Goal: Information Seeking & Learning: Learn about a topic

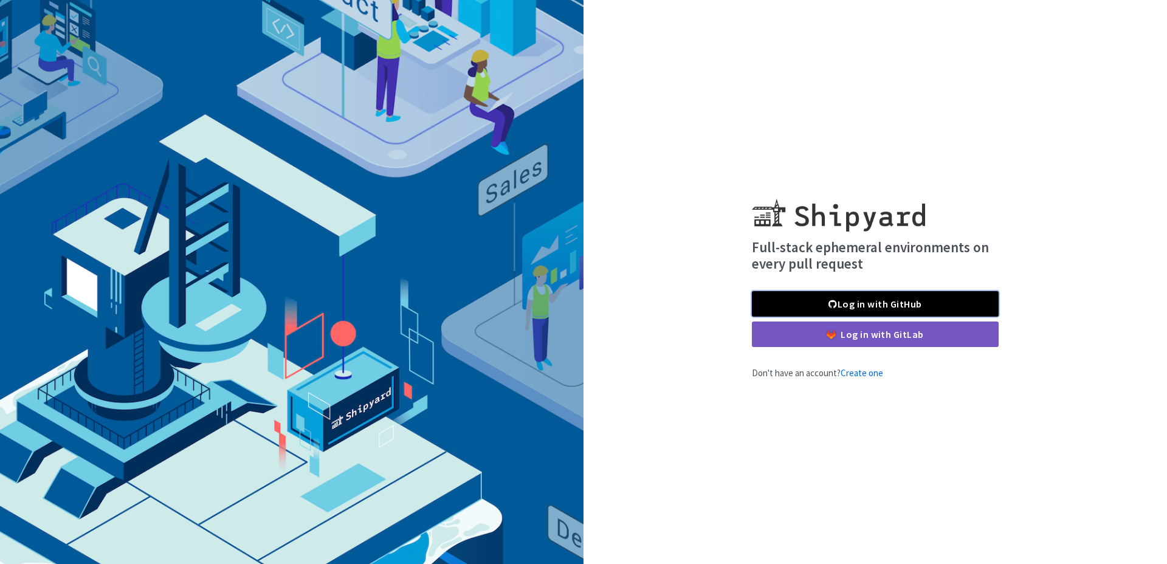
click at [866, 304] on link "Log in with GitHub" at bounding box center [875, 304] width 247 height 26
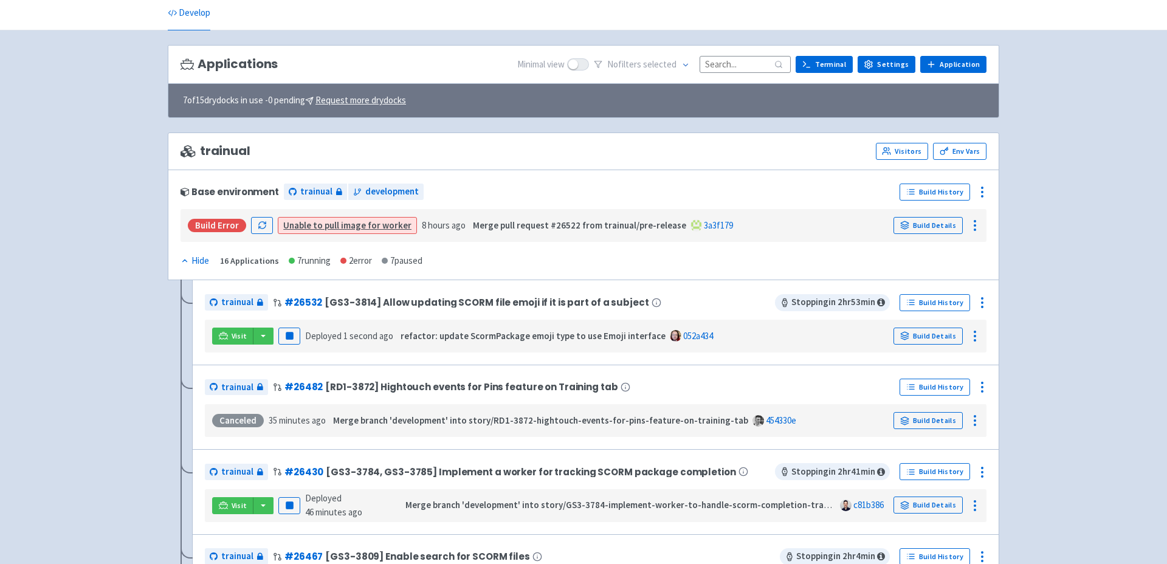
scroll to position [61, 0]
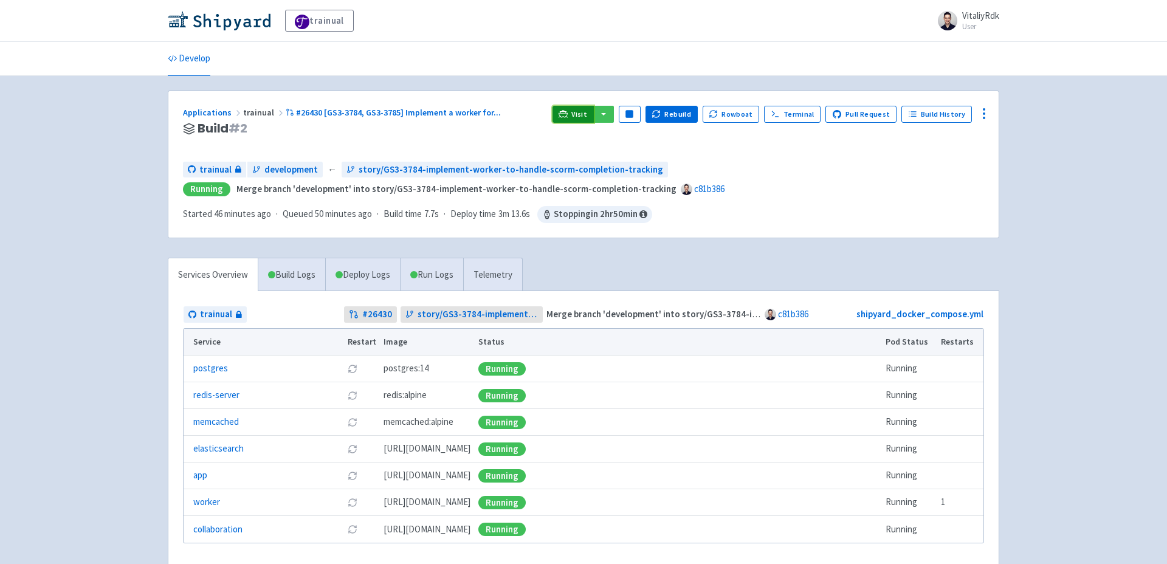
click at [582, 116] on span "Visit" at bounding box center [579, 114] width 16 height 10
click at [587, 111] on span "Visit" at bounding box center [579, 114] width 16 height 10
click at [579, 111] on link "Visit" at bounding box center [572, 114] width 41 height 17
click at [611, 114] on button "button" at bounding box center [603, 114] width 21 height 17
click at [683, 145] on link "trainual (admin)" at bounding box center [650, 138] width 114 height 19
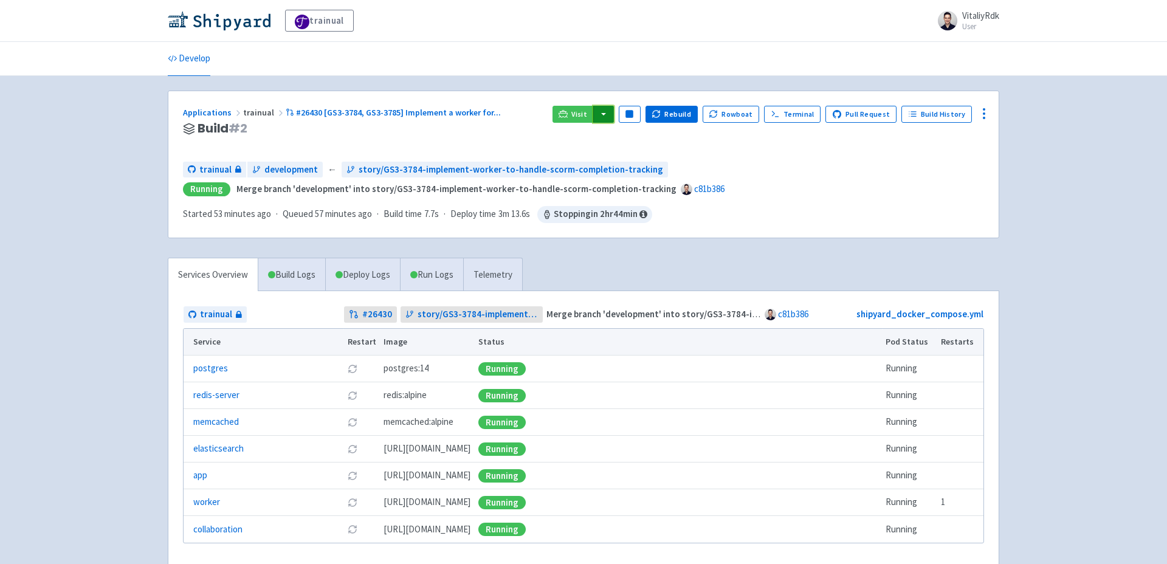
click at [613, 113] on button "button" at bounding box center [603, 114] width 21 height 17
click at [685, 142] on link "trainual (admin)" at bounding box center [650, 138] width 114 height 19
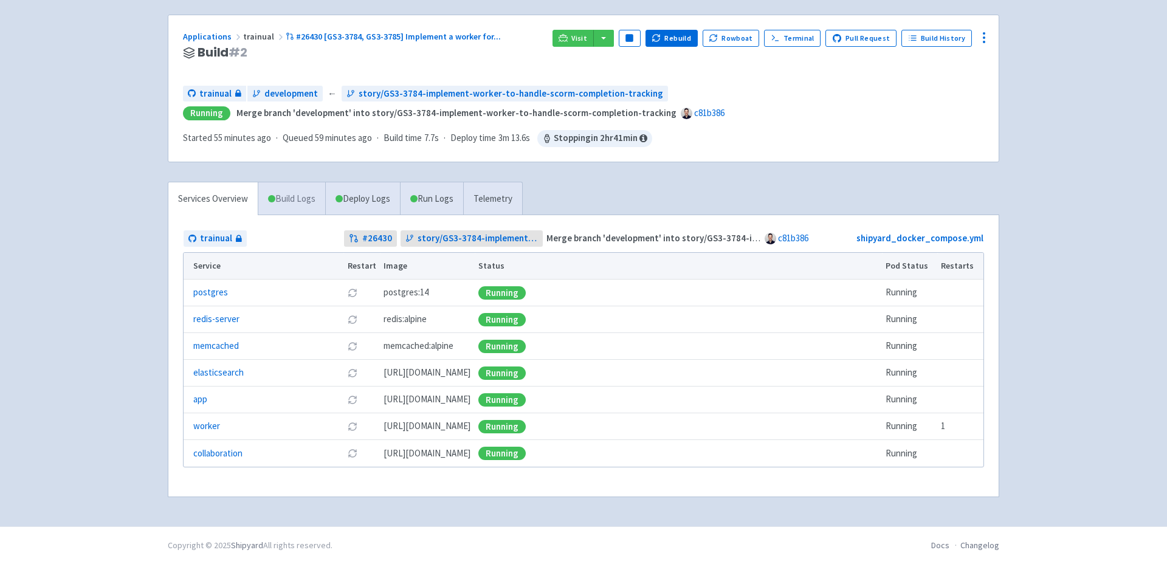
click at [281, 202] on link "Build Logs" at bounding box center [291, 198] width 67 height 33
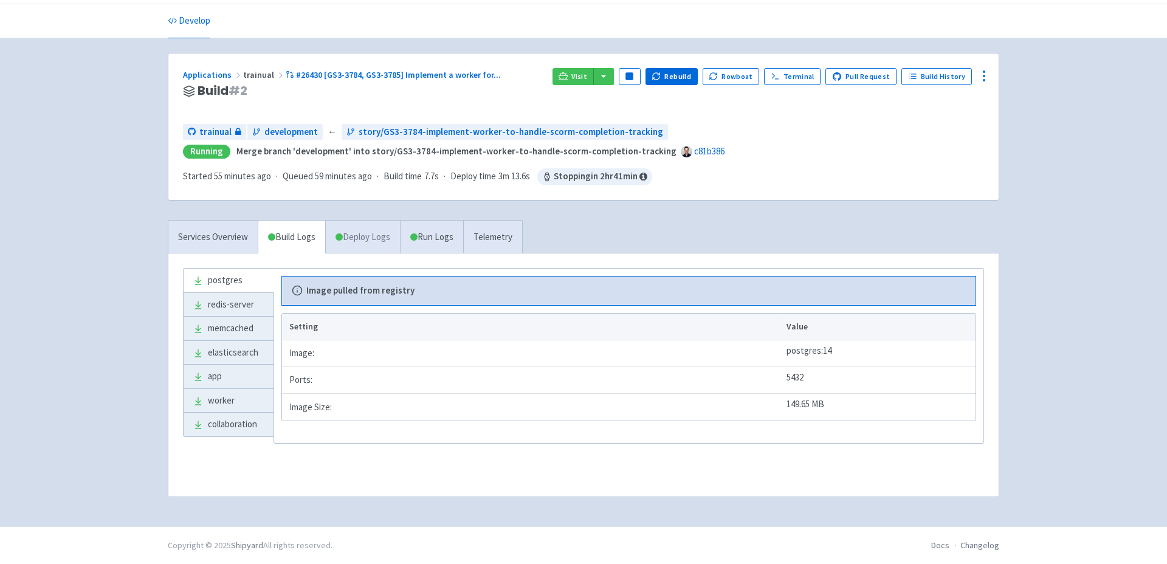
click at [361, 238] on link "Deploy Logs" at bounding box center [362, 237] width 75 height 33
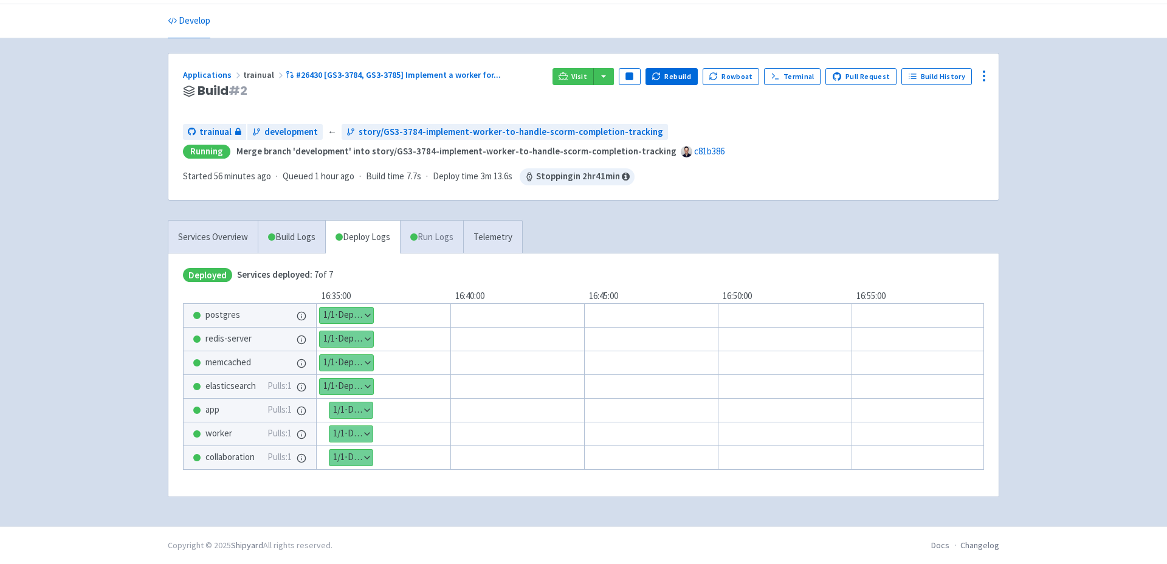
click at [424, 241] on link "Run Logs" at bounding box center [431, 237] width 63 height 33
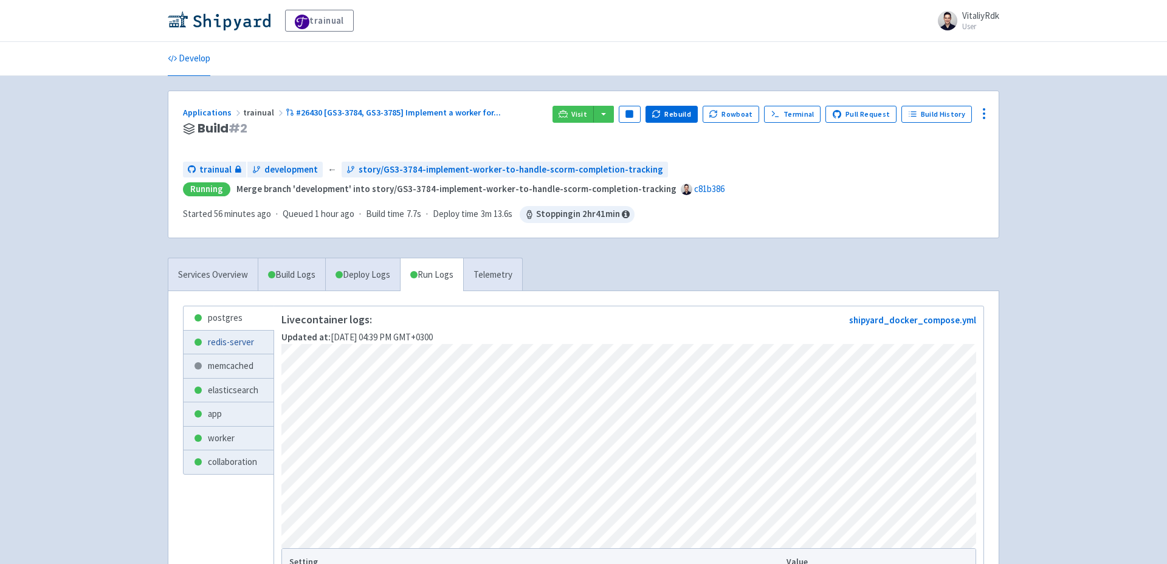
click at [243, 340] on link "redis-server" at bounding box center [229, 343] width 90 height 24
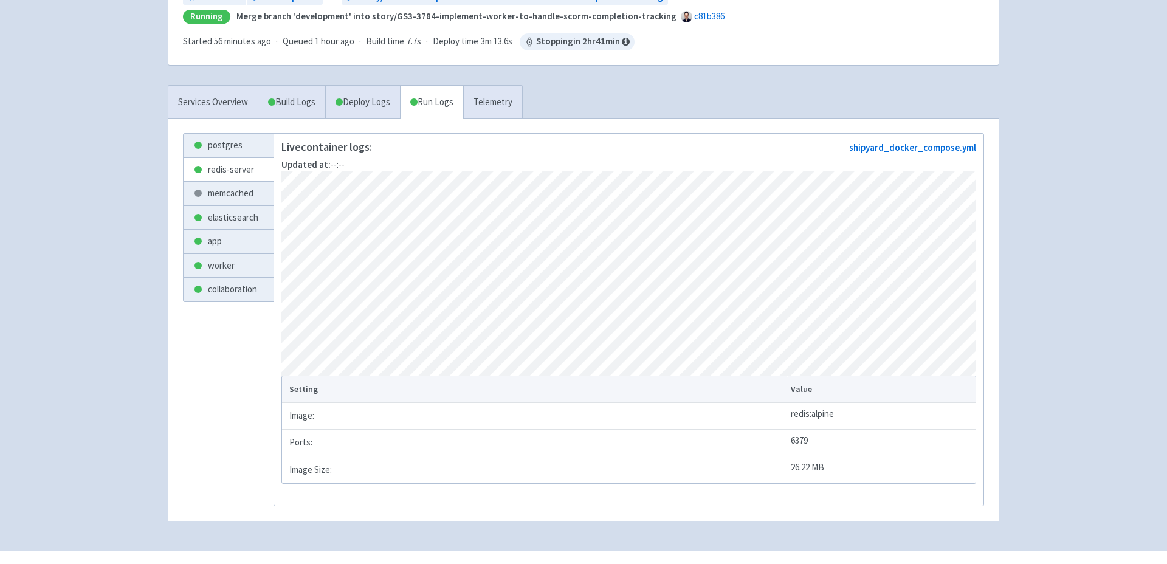
scroll to position [202, 0]
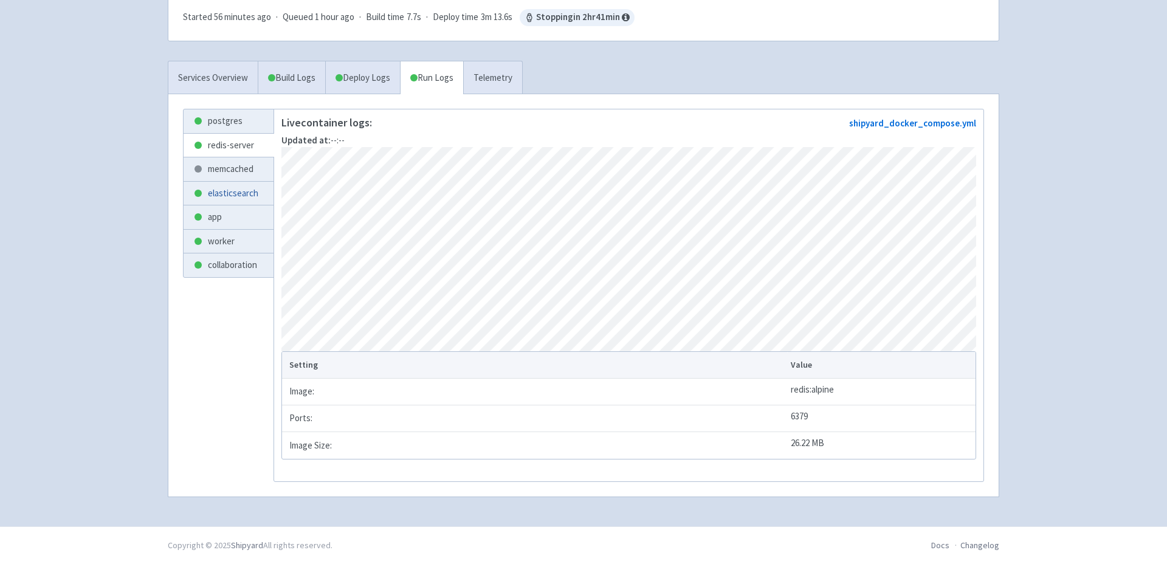
click at [249, 193] on link "elasticsearch" at bounding box center [229, 194] width 90 height 24
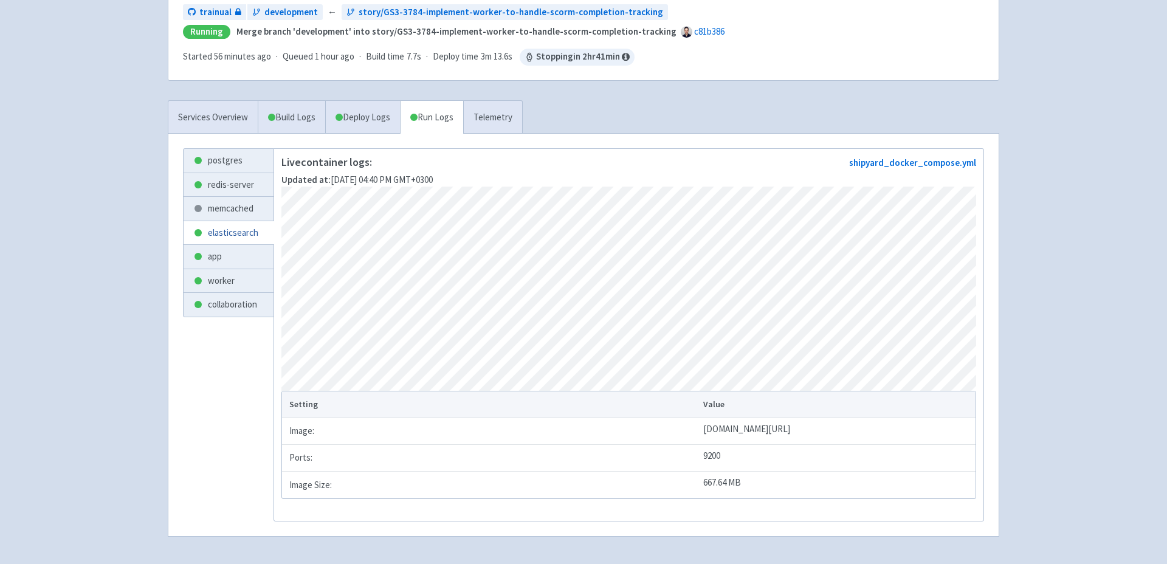
scroll to position [162, 0]
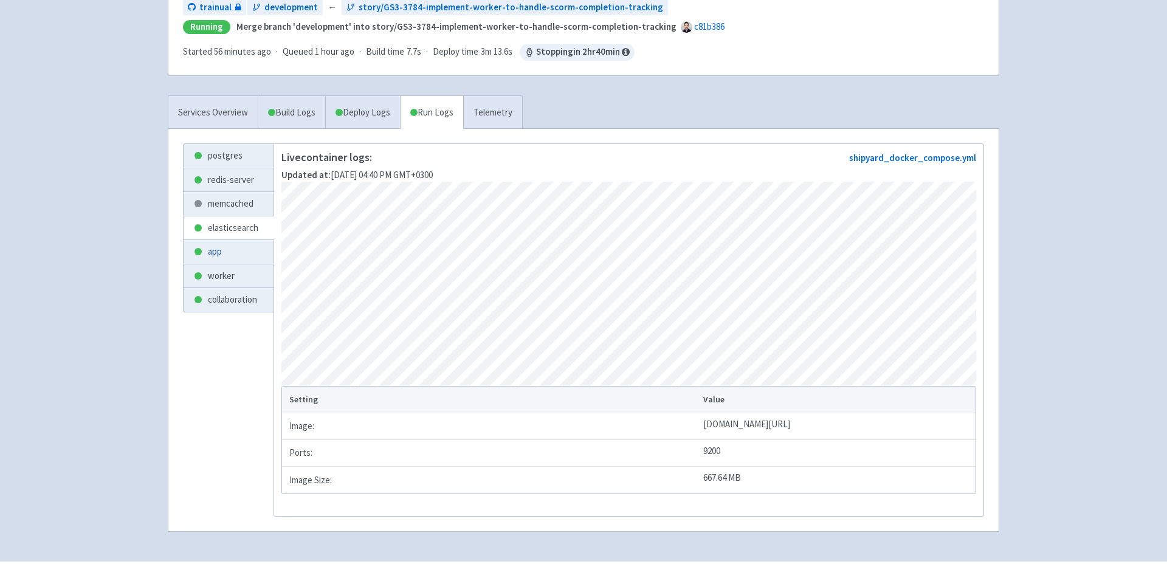
click at [230, 243] on link "app" at bounding box center [229, 252] width 90 height 24
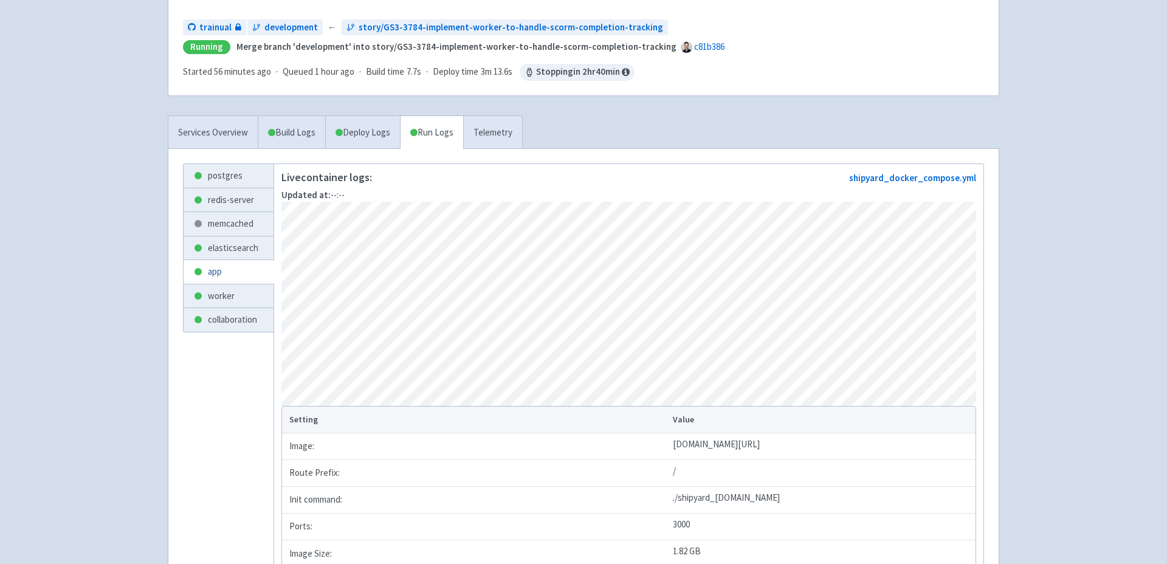
scroll to position [145, 0]
click at [228, 299] on link "worker" at bounding box center [229, 294] width 90 height 24
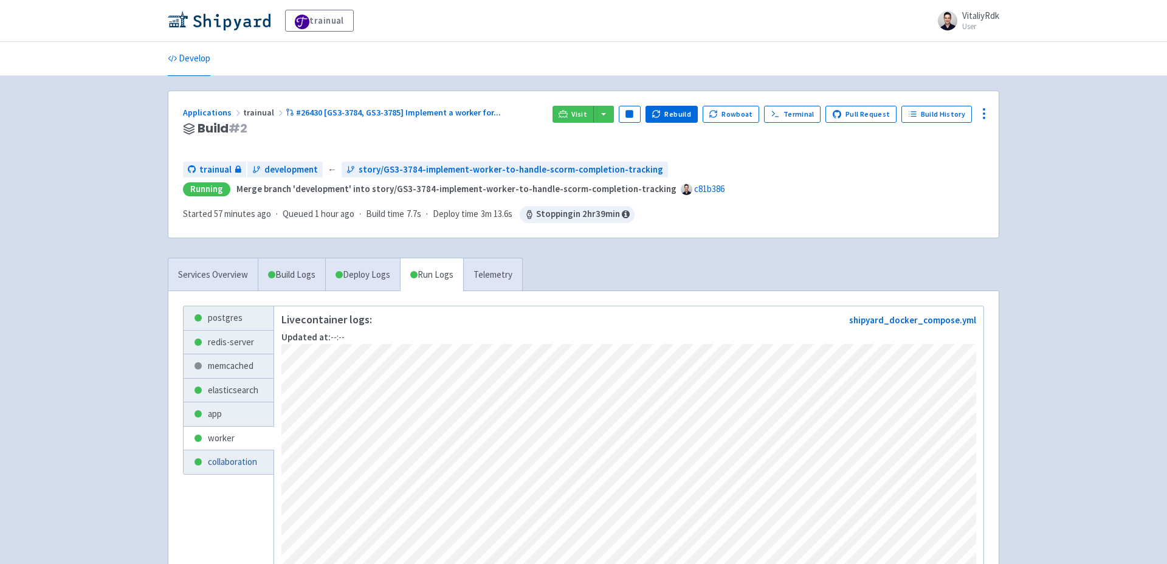
click at [234, 463] on link "collaboration" at bounding box center [229, 462] width 90 height 24
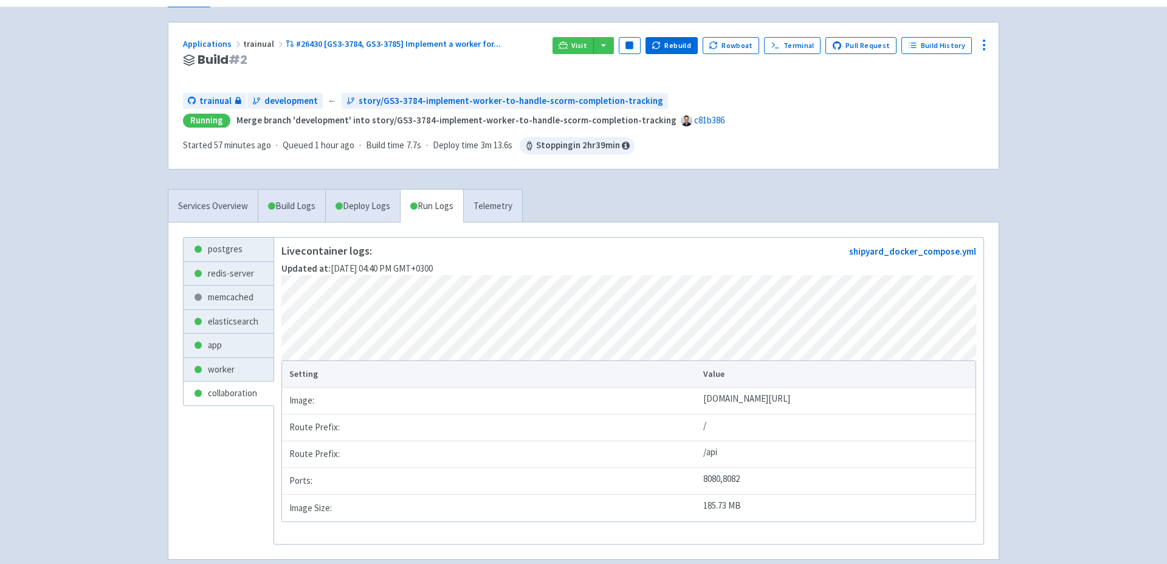
scroll to position [67, 0]
click at [298, 210] on link "Build Logs" at bounding box center [291, 207] width 67 height 33
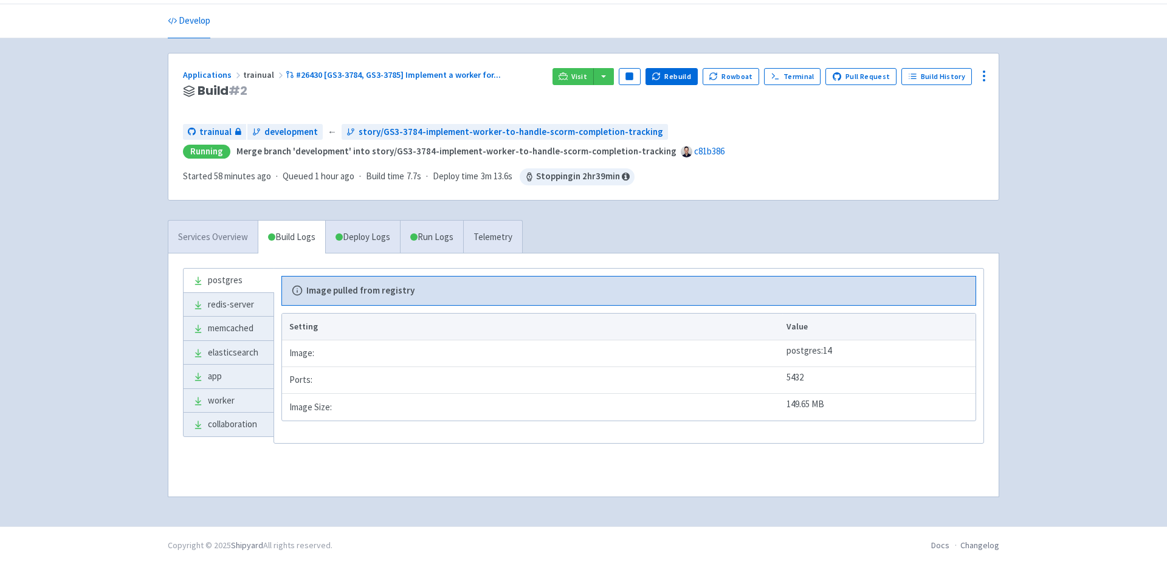
click at [230, 241] on link "Services Overview" at bounding box center [212, 237] width 89 height 33
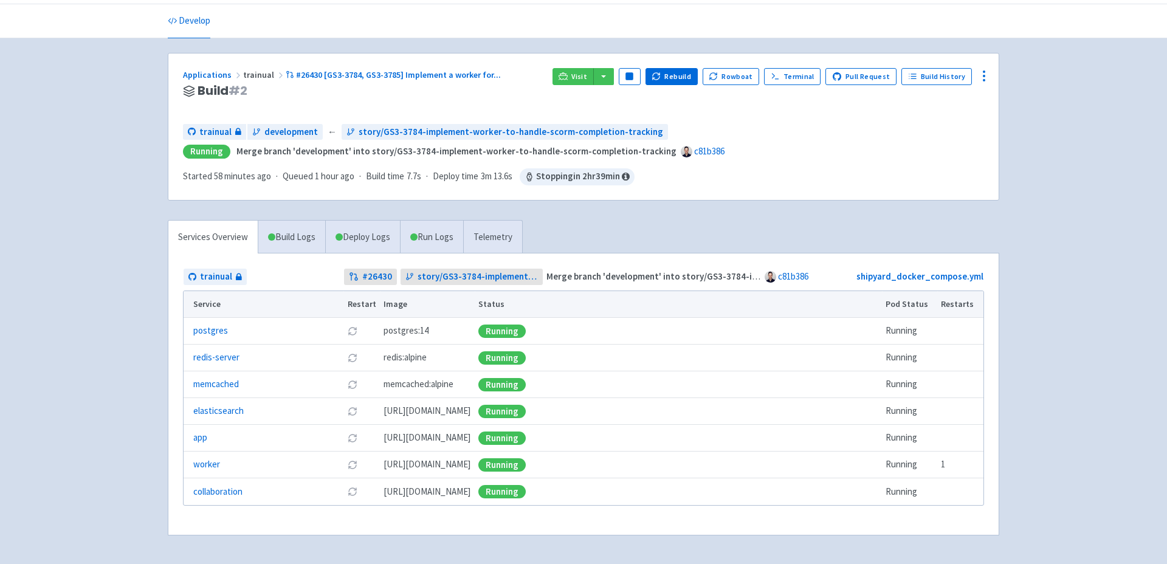
scroll to position [76, 0]
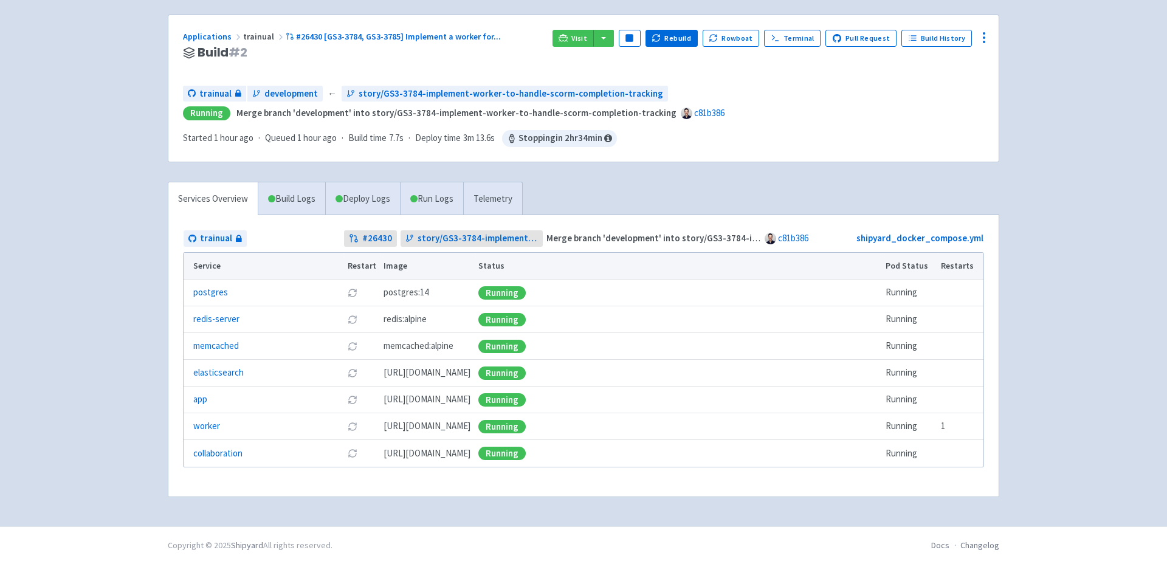
click at [527, 52] on h3 "Build # 2" at bounding box center [363, 53] width 360 height 14
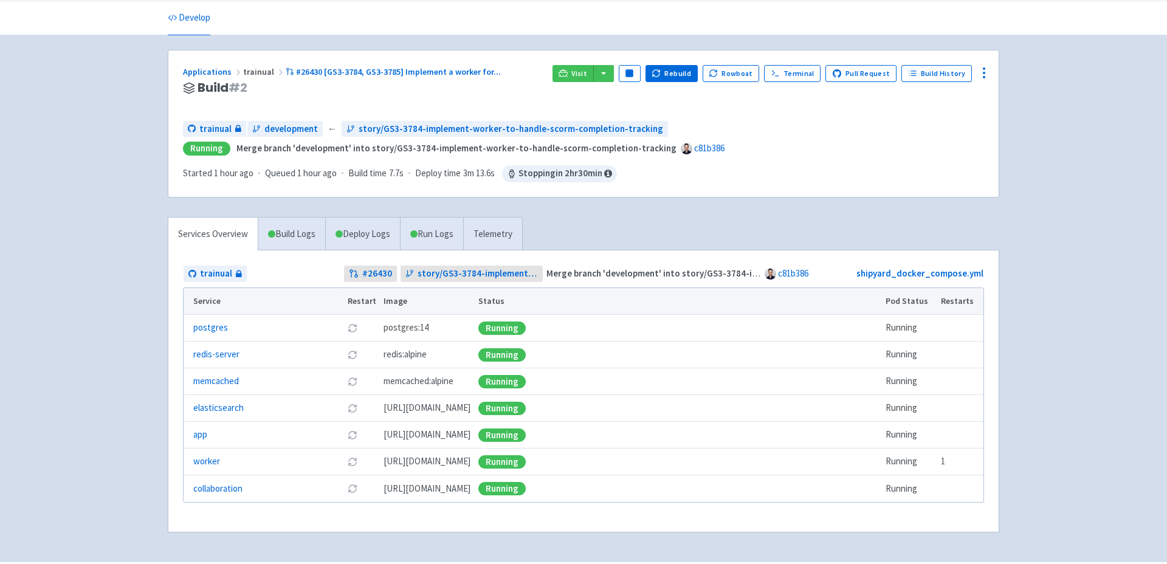
scroll to position [38, 0]
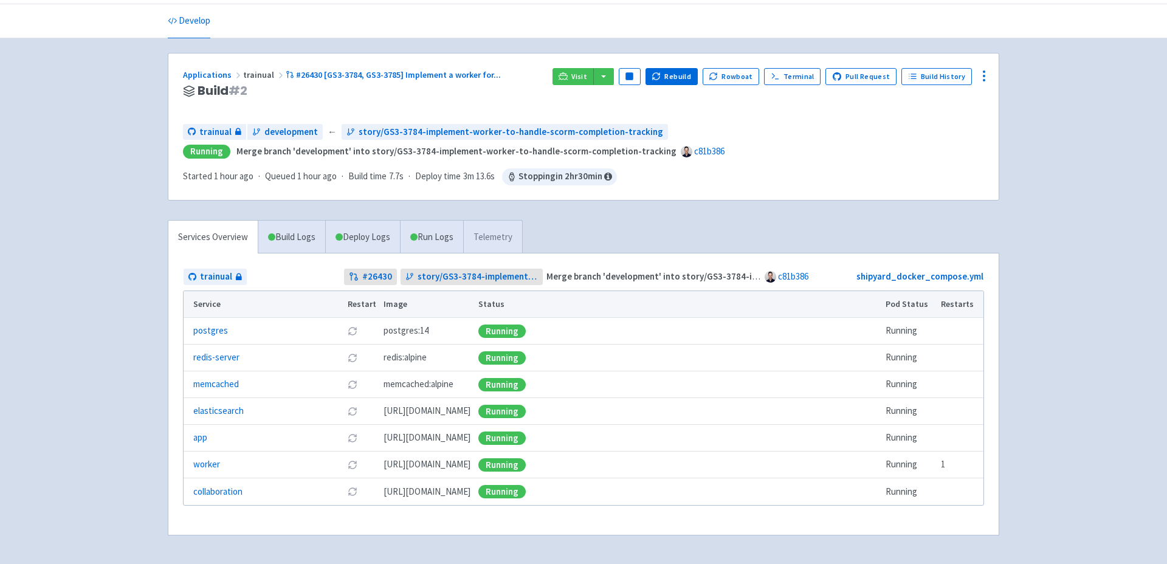
click at [511, 247] on link "Telemetry" at bounding box center [492, 237] width 59 height 33
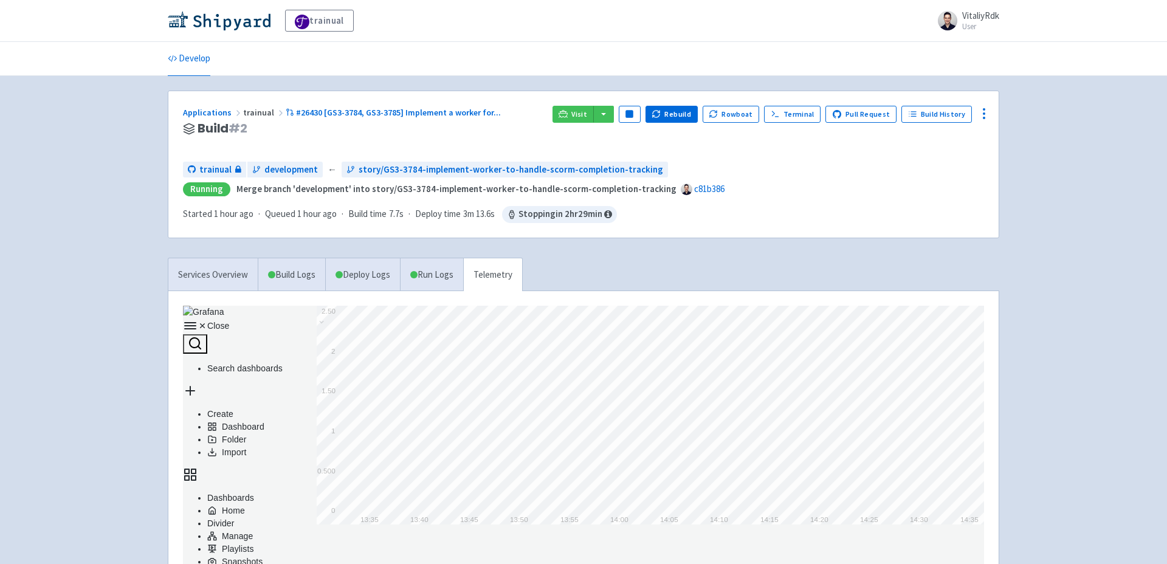
click at [598, 263] on div "Services Overview Build Logs Deploy Logs Run Logs Telemetry" at bounding box center [583, 574] width 846 height 633
click at [442, 277] on link "Run Logs" at bounding box center [431, 274] width 63 height 33
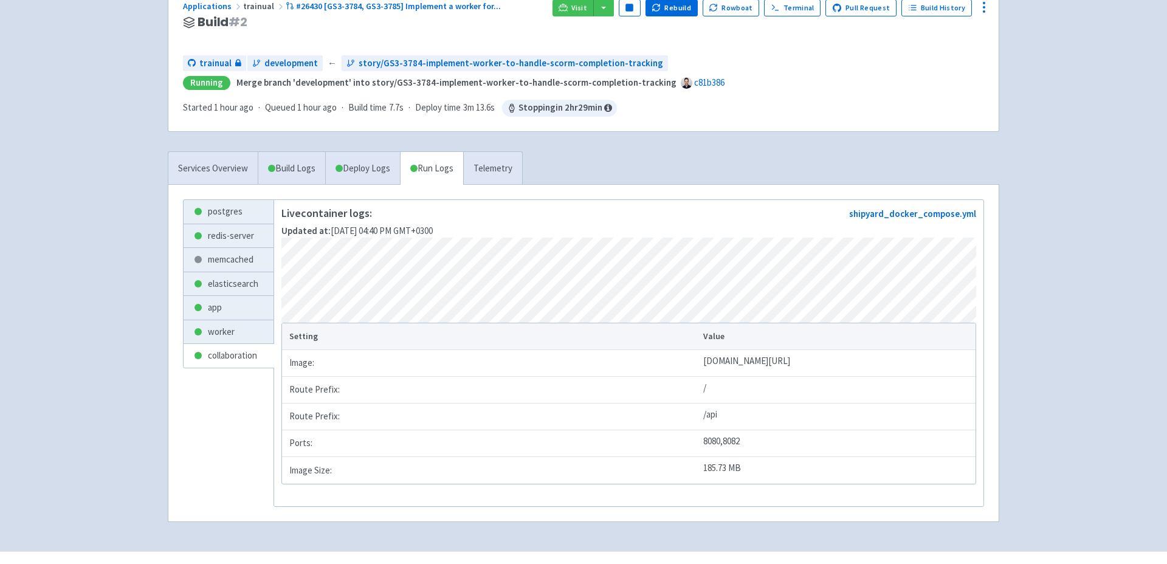
scroll to position [95, 0]
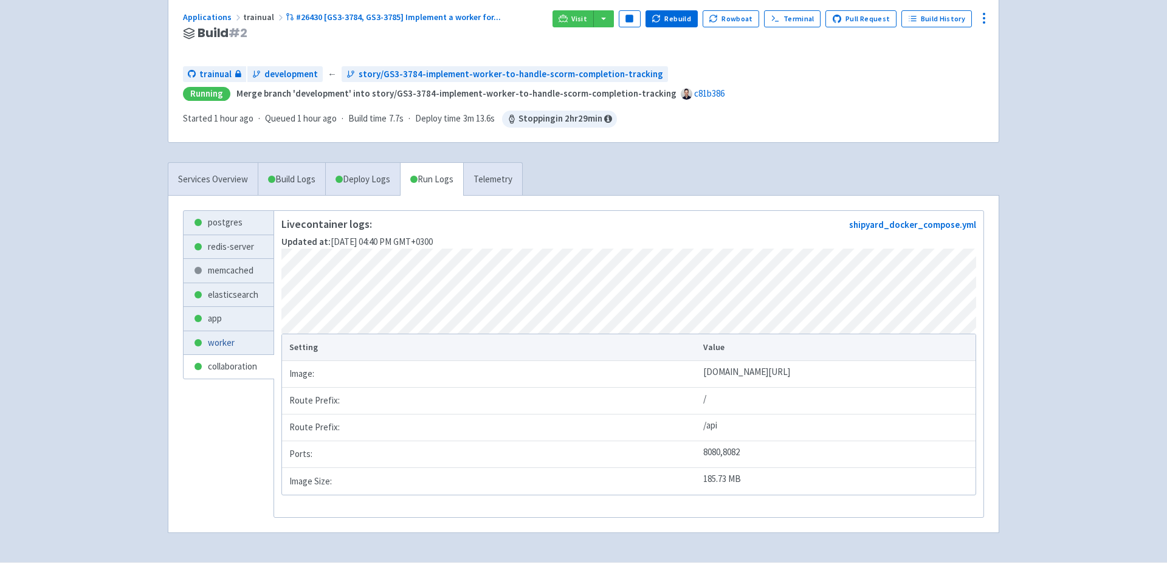
click at [208, 345] on link "worker" at bounding box center [229, 343] width 90 height 24
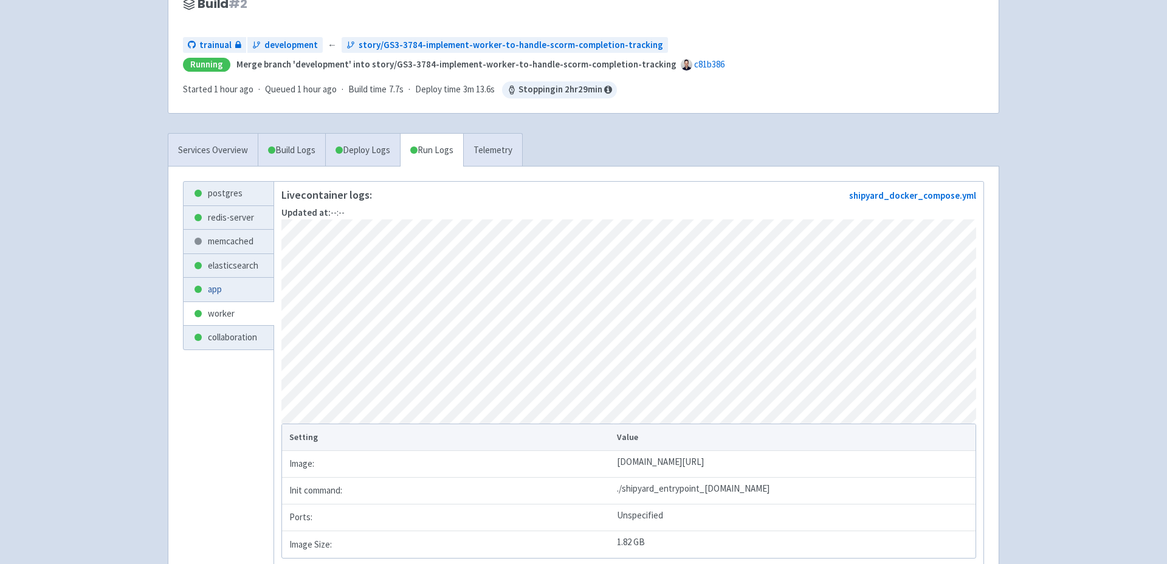
scroll to position [131, 0]
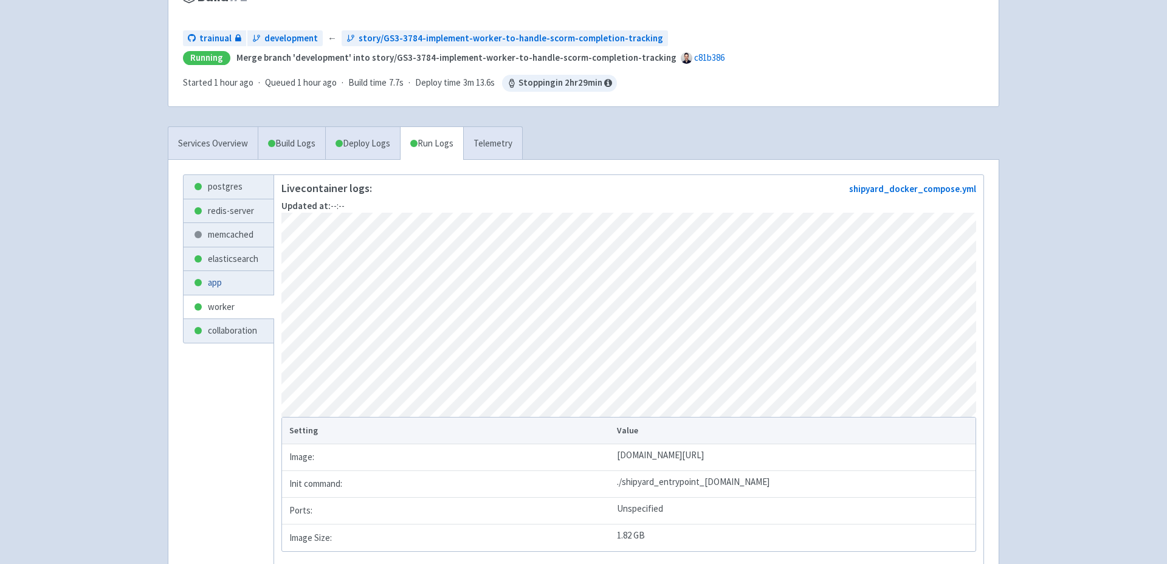
click at [224, 277] on link "app" at bounding box center [229, 283] width 90 height 24
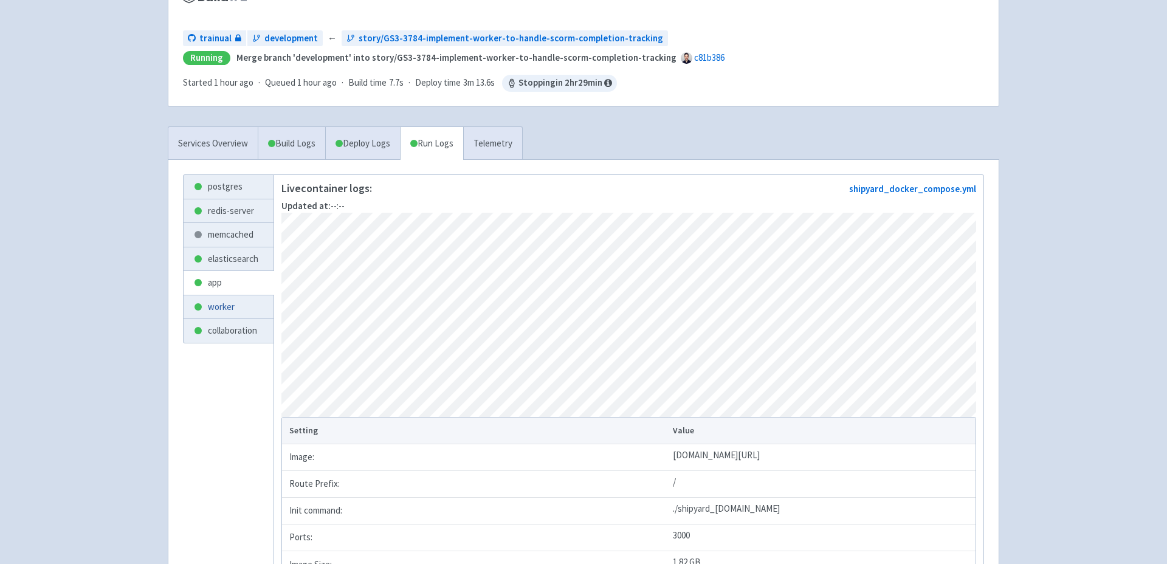
click at [234, 307] on link "worker" at bounding box center [229, 307] width 90 height 24
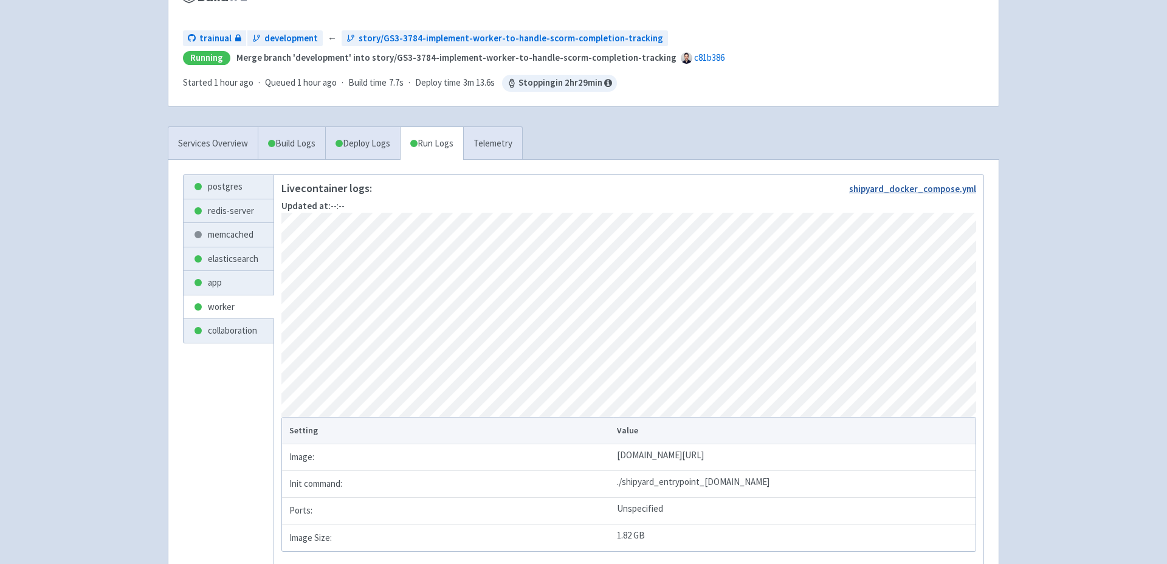
click at [921, 192] on link "shipyard_docker_compose.yml" at bounding box center [912, 189] width 127 height 12
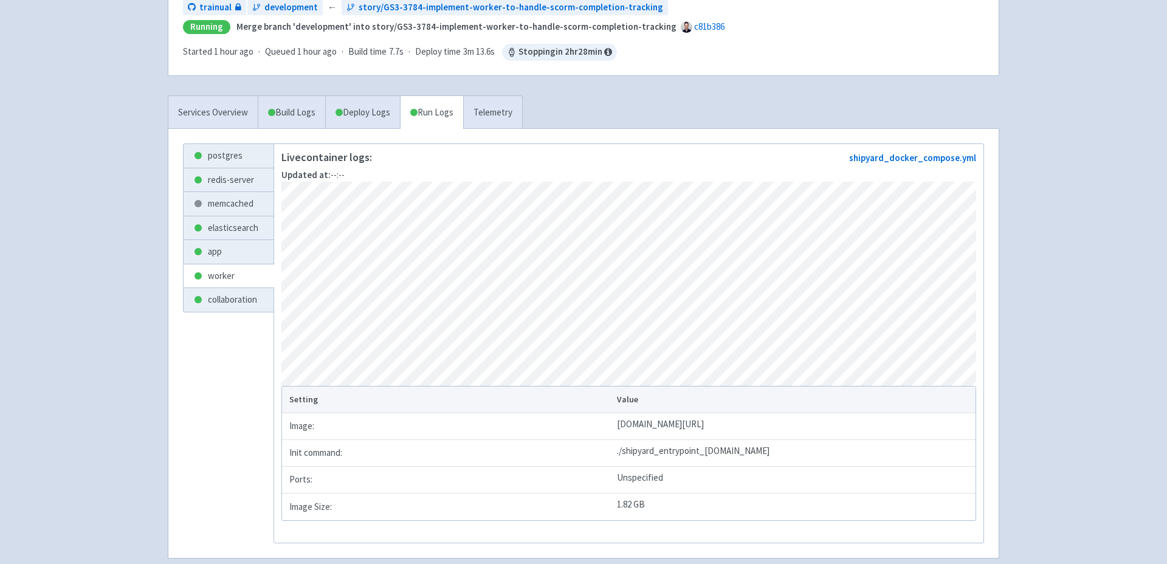
scroll to position [179, 0]
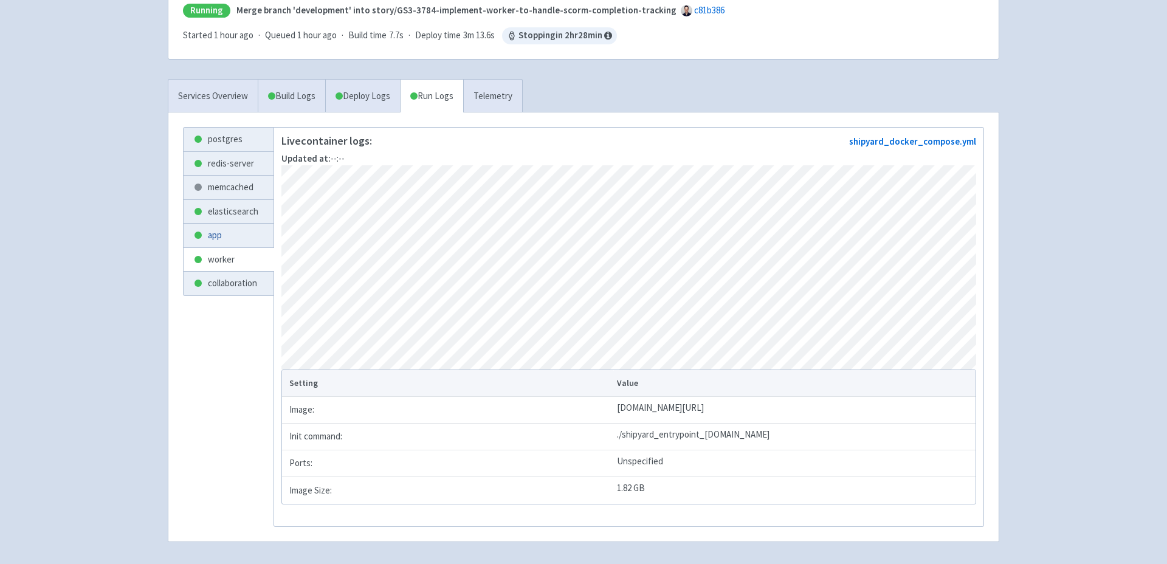
click at [232, 236] on link "app" at bounding box center [229, 236] width 90 height 24
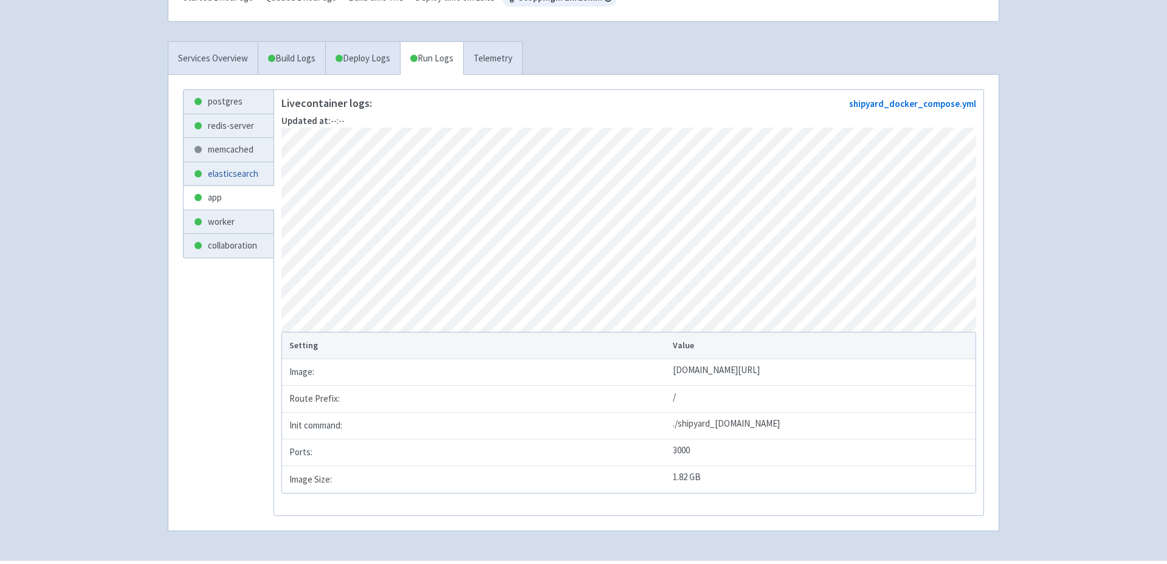
scroll to position [217, 0]
click at [234, 171] on link "elasticsearch" at bounding box center [229, 174] width 90 height 24
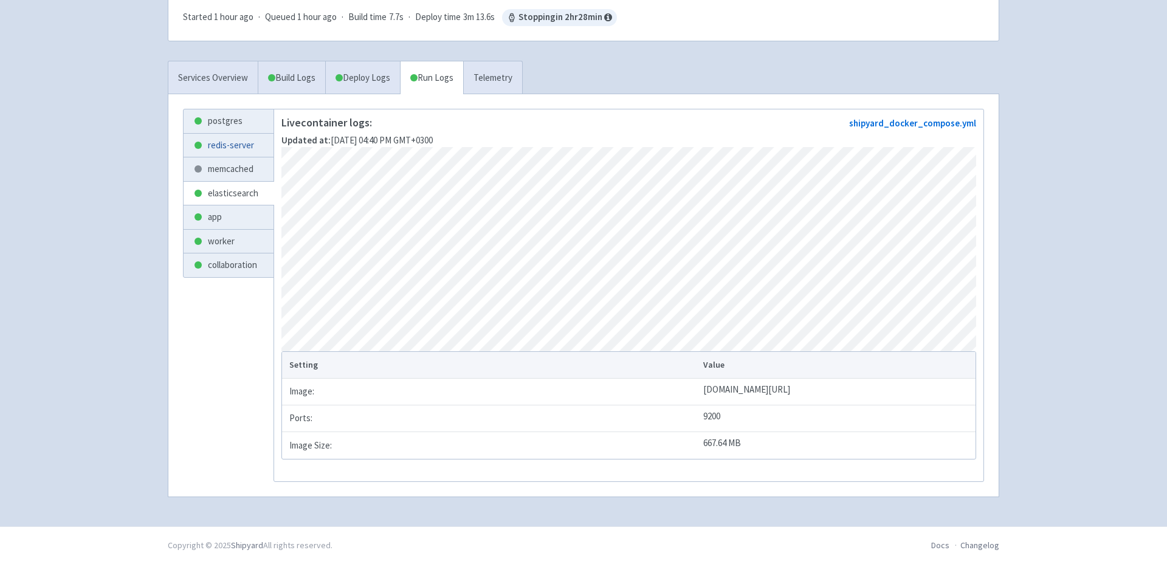
click at [250, 141] on link "redis-server" at bounding box center [229, 146] width 90 height 24
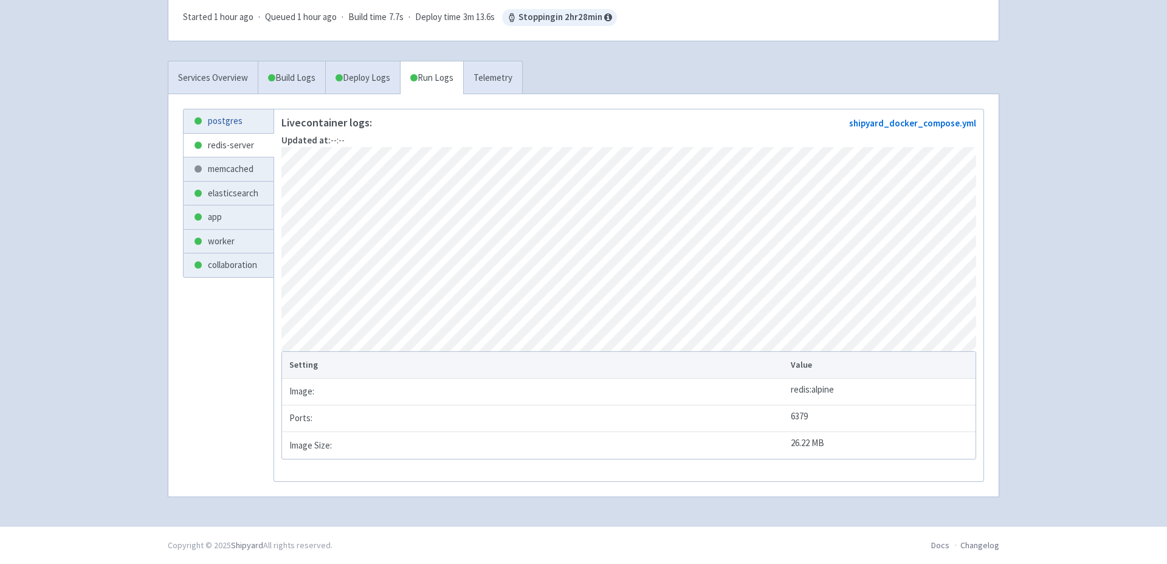
click at [250, 117] on link "postgres" at bounding box center [229, 121] width 90 height 24
click at [368, 71] on link "Deploy Logs" at bounding box center [362, 77] width 75 height 33
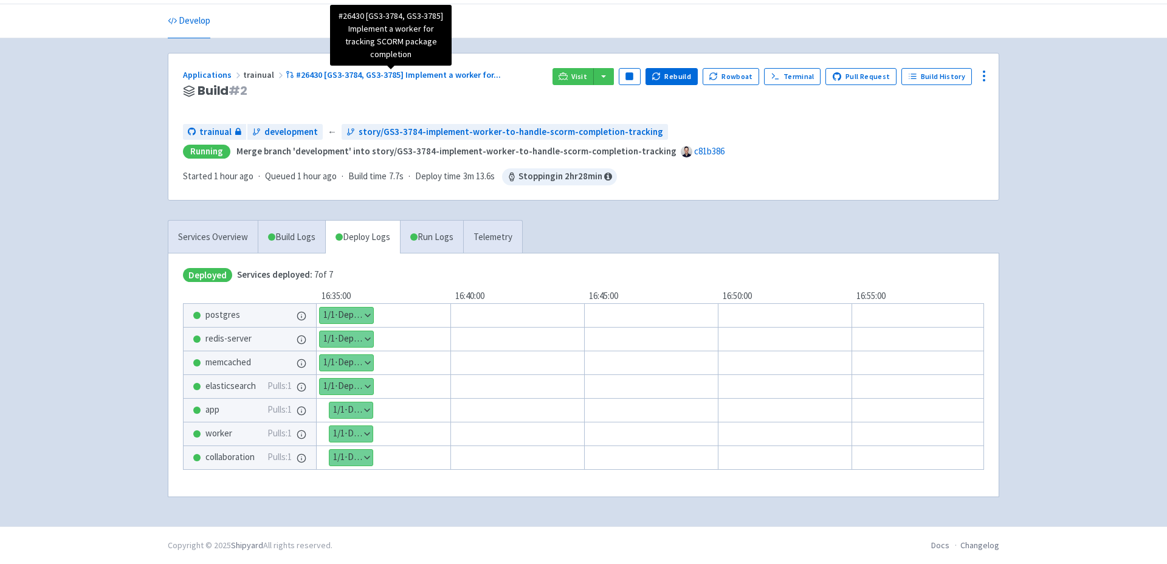
scroll to position [38, 0]
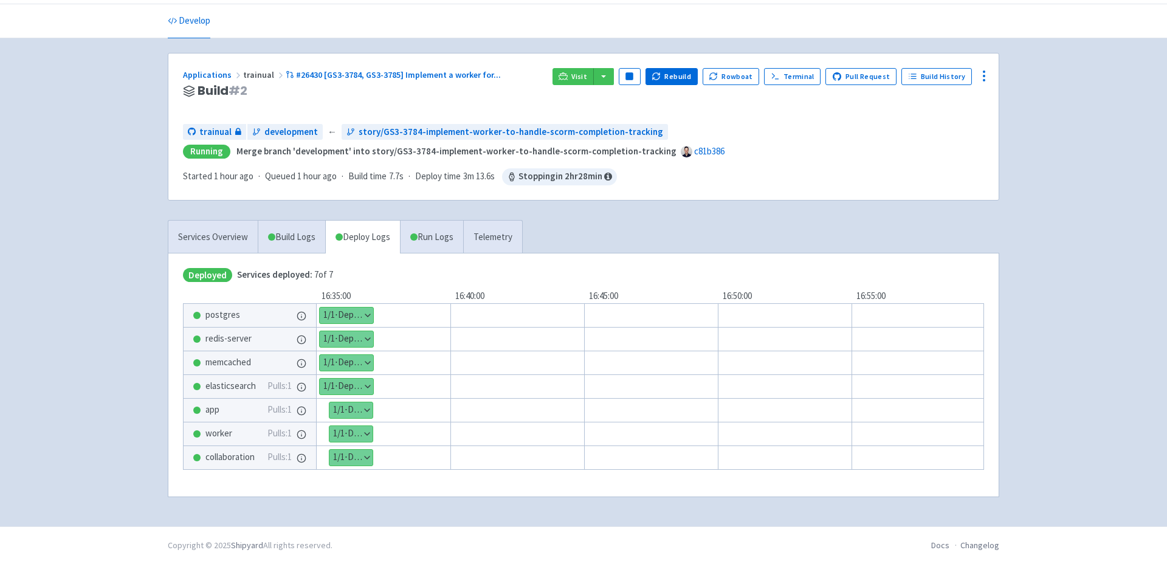
click at [352, 430] on button "Show details" at bounding box center [350, 434] width 43 height 16
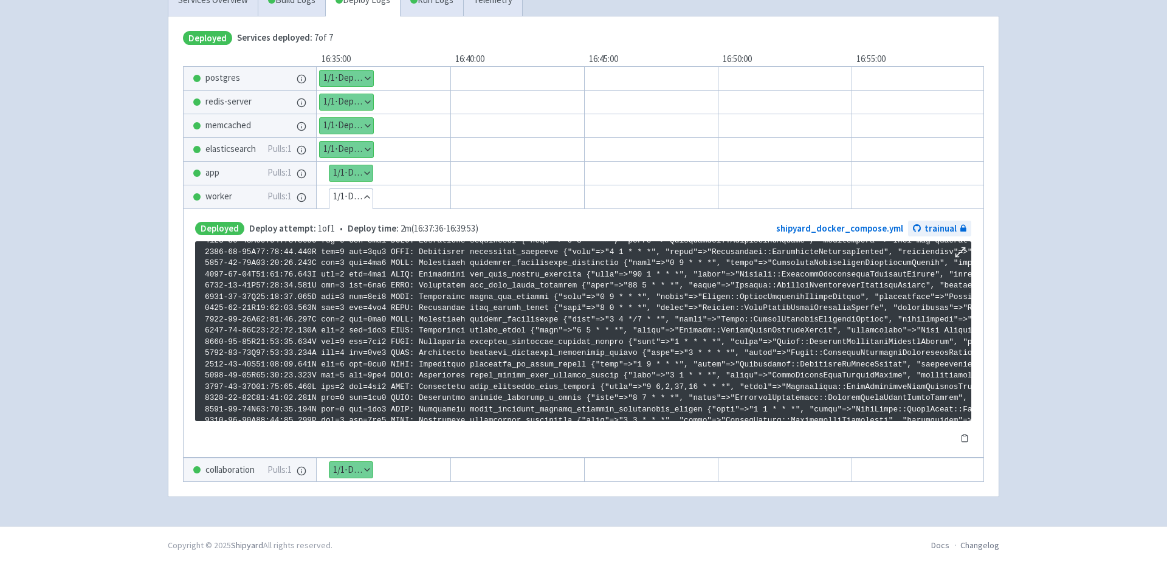
scroll to position [2080, 0]
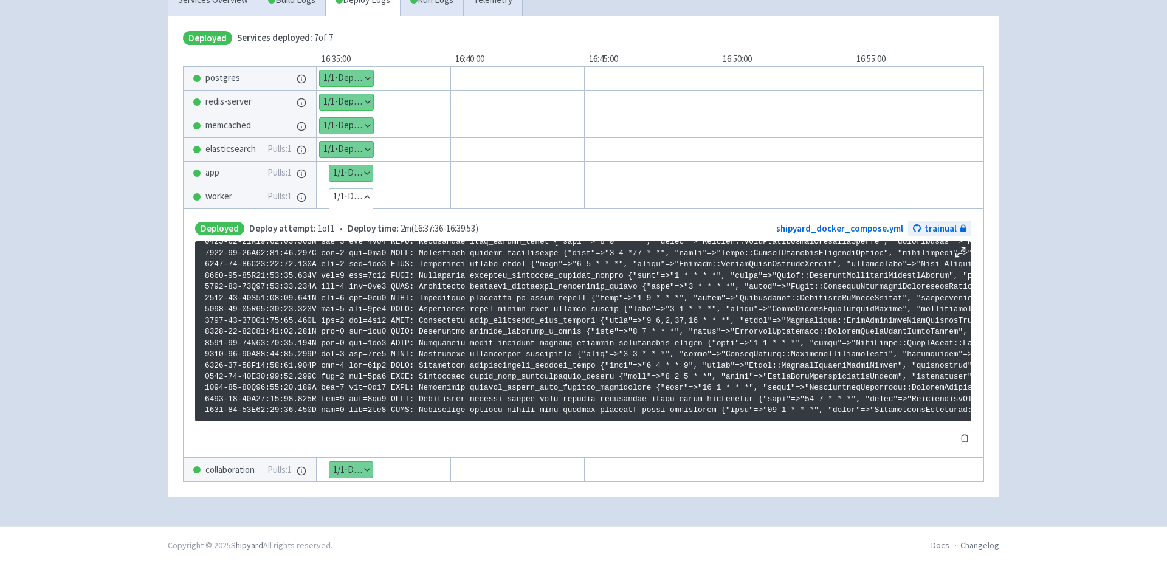
click at [346, 169] on button "Show details" at bounding box center [350, 173] width 43 height 16
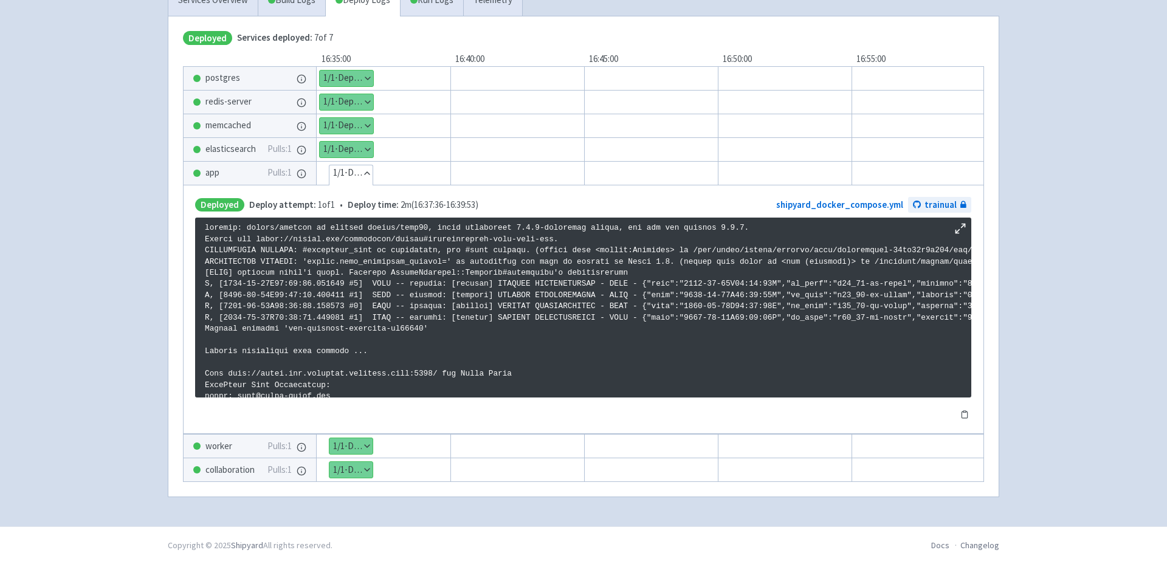
click at [354, 142] on button "Show details" at bounding box center [346, 150] width 53 height 16
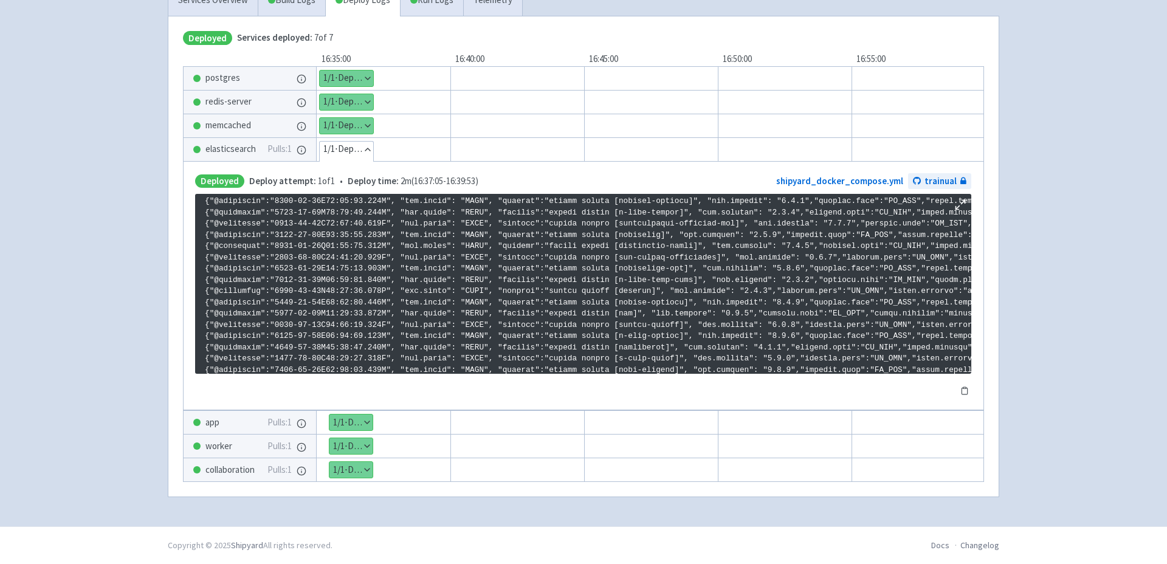
scroll to position [477, 0]
click at [363, 122] on button "Show details" at bounding box center [346, 126] width 53 height 16
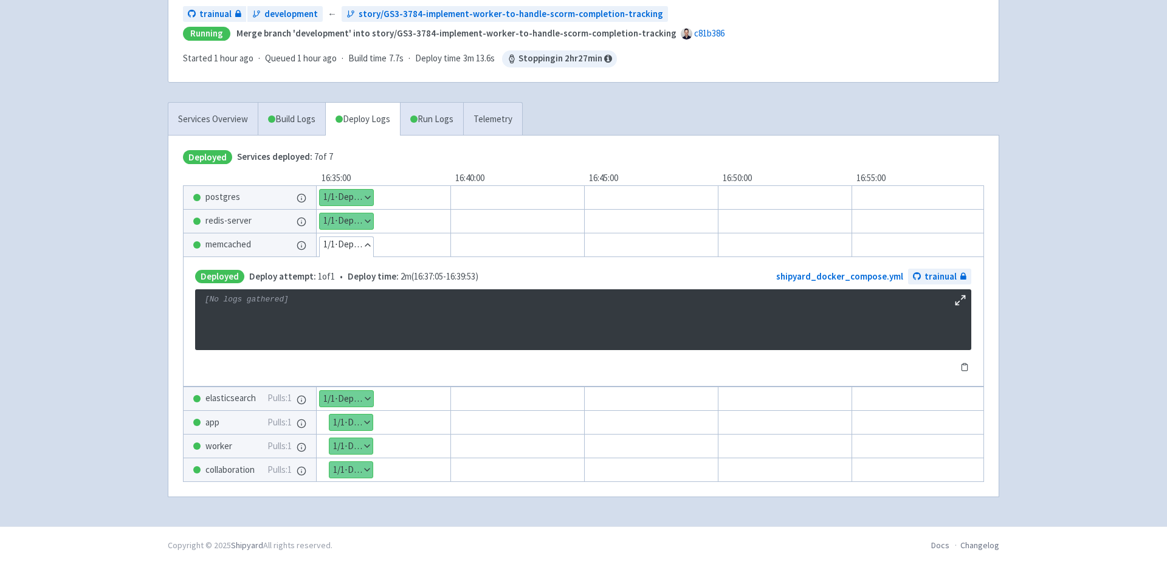
scroll to position [159, 0]
click at [362, 213] on button "Show details" at bounding box center [346, 221] width 53 height 16
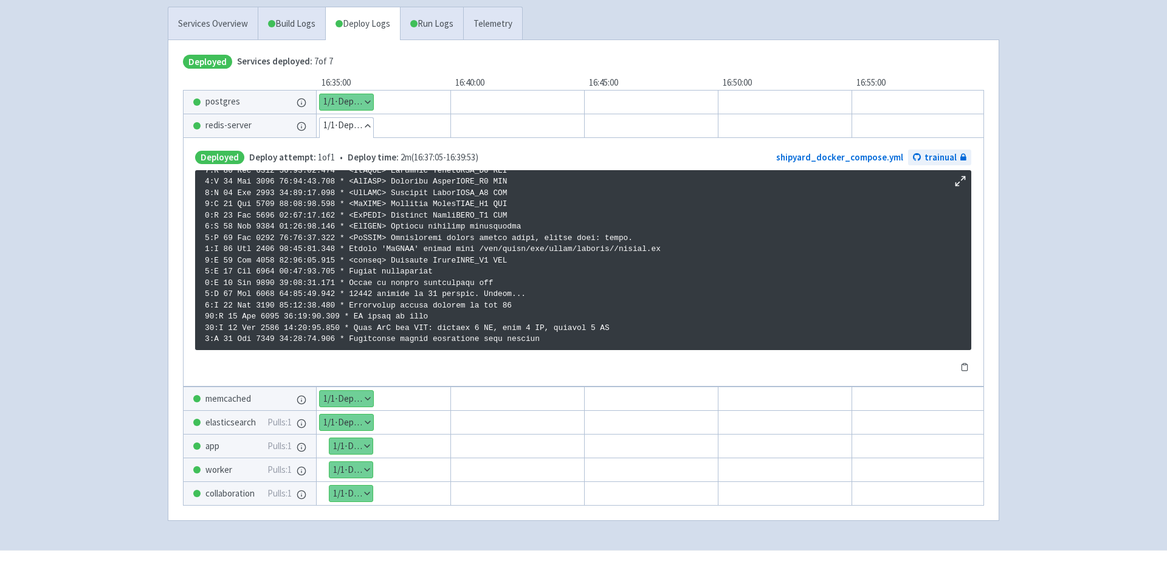
scroll to position [260, 0]
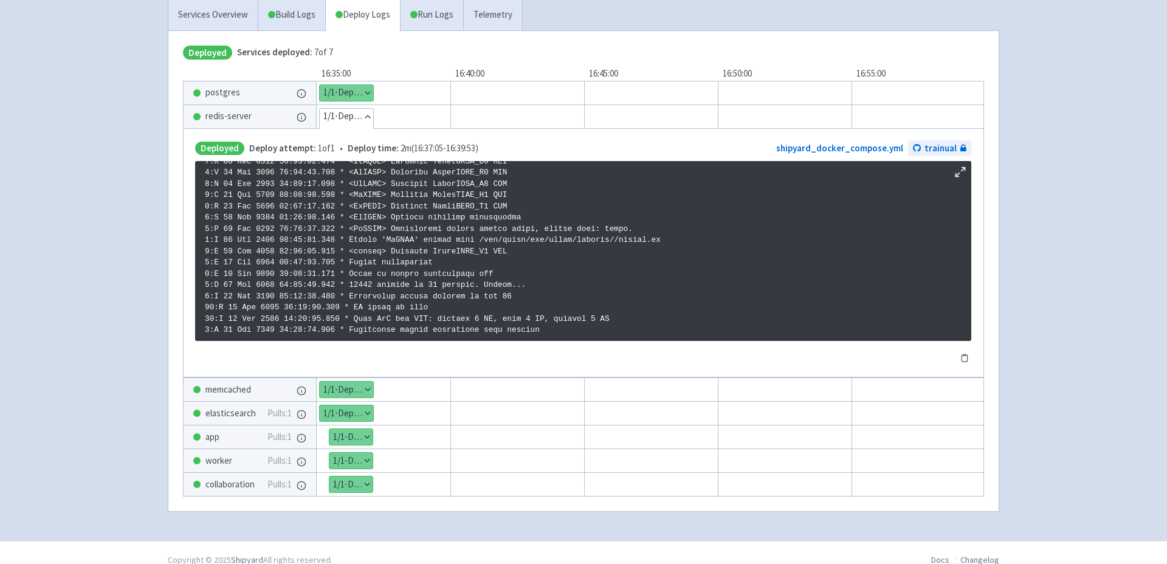
click at [362, 94] on button "Show details" at bounding box center [346, 93] width 53 height 16
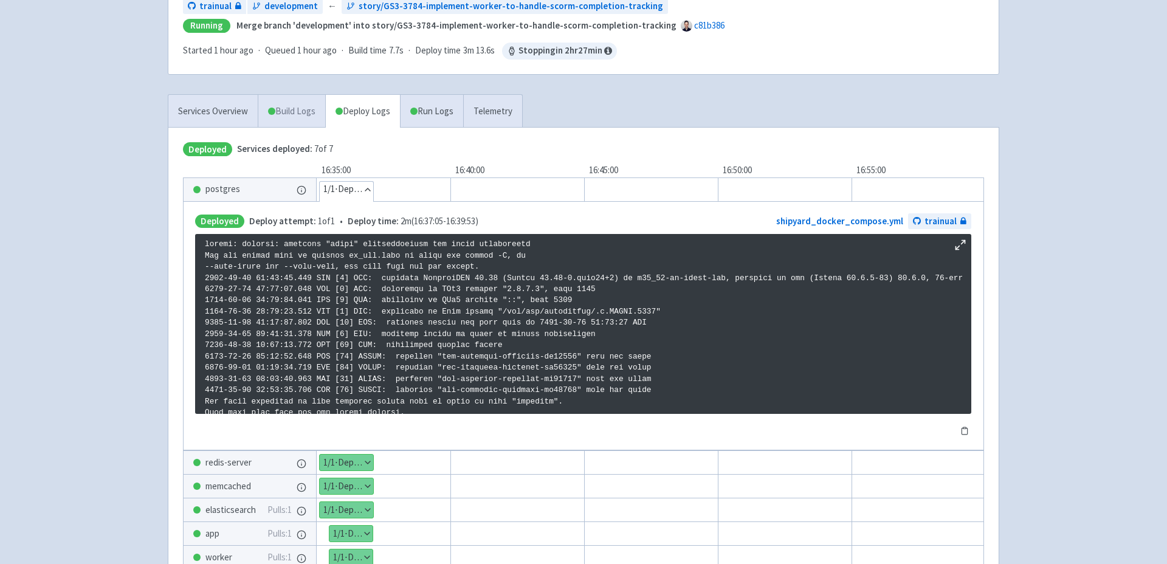
click at [308, 109] on link "Build Logs" at bounding box center [291, 111] width 67 height 33
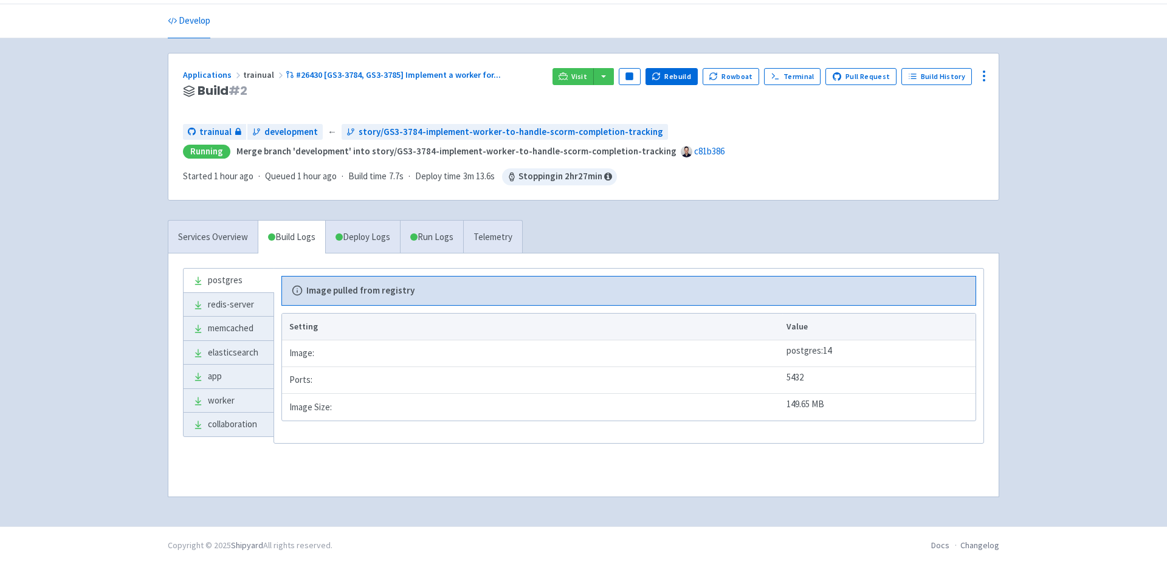
scroll to position [38, 0]
click at [239, 309] on link "redis-server" at bounding box center [229, 305] width 90 height 24
click at [239, 332] on link "memcached" at bounding box center [229, 329] width 90 height 24
click at [236, 368] on link "app" at bounding box center [229, 377] width 90 height 24
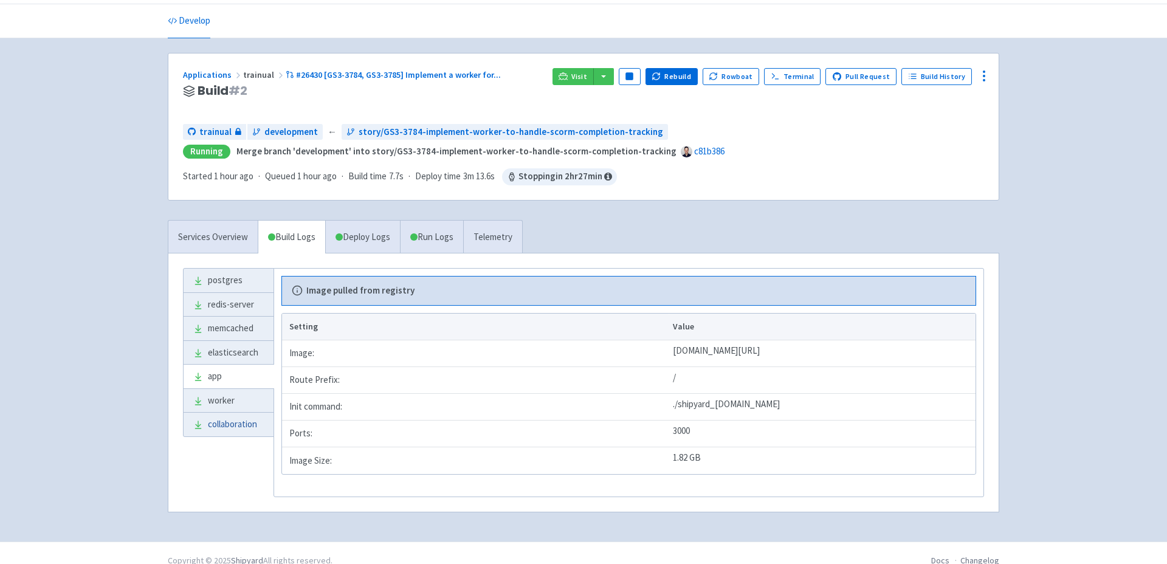
click at [234, 415] on link "collaboration" at bounding box center [229, 425] width 90 height 24
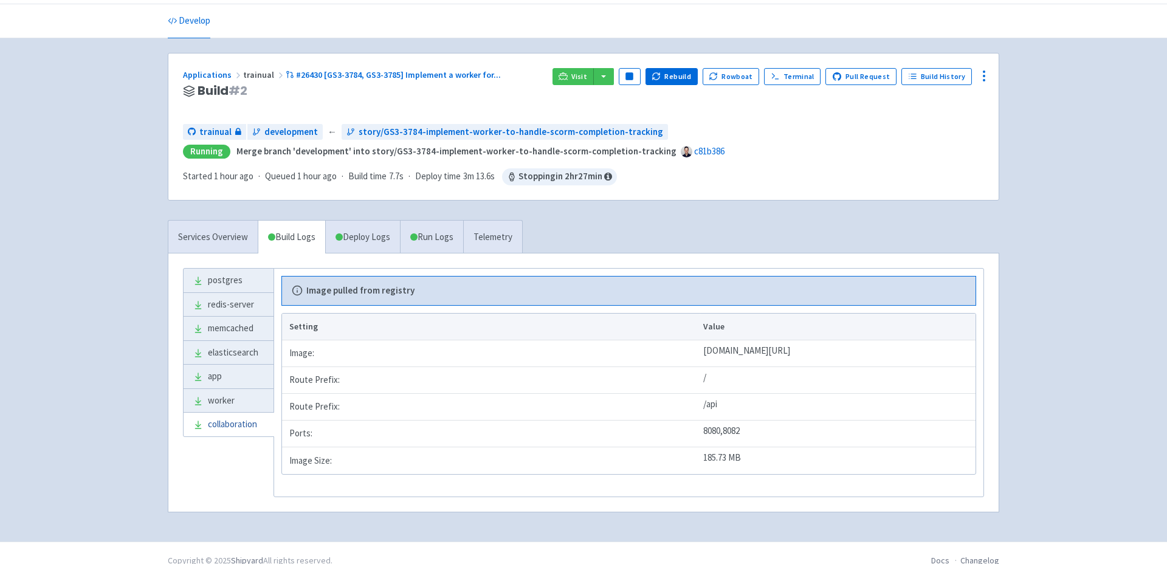
click at [235, 425] on link "collaboration" at bounding box center [229, 425] width 90 height 24
click at [232, 240] on link "Services Overview" at bounding box center [212, 237] width 89 height 33
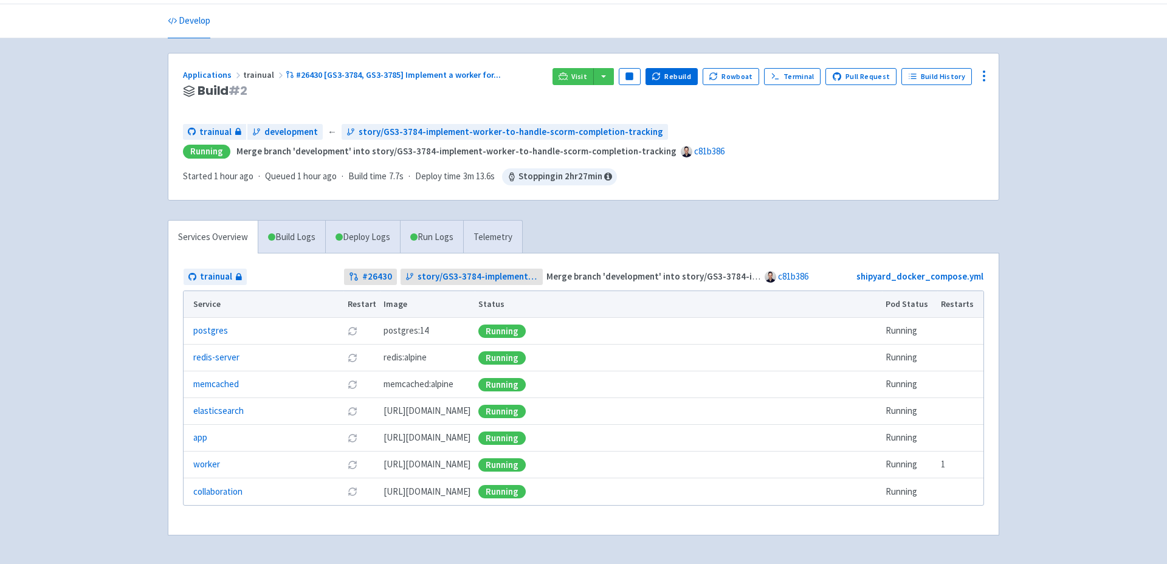
scroll to position [76, 0]
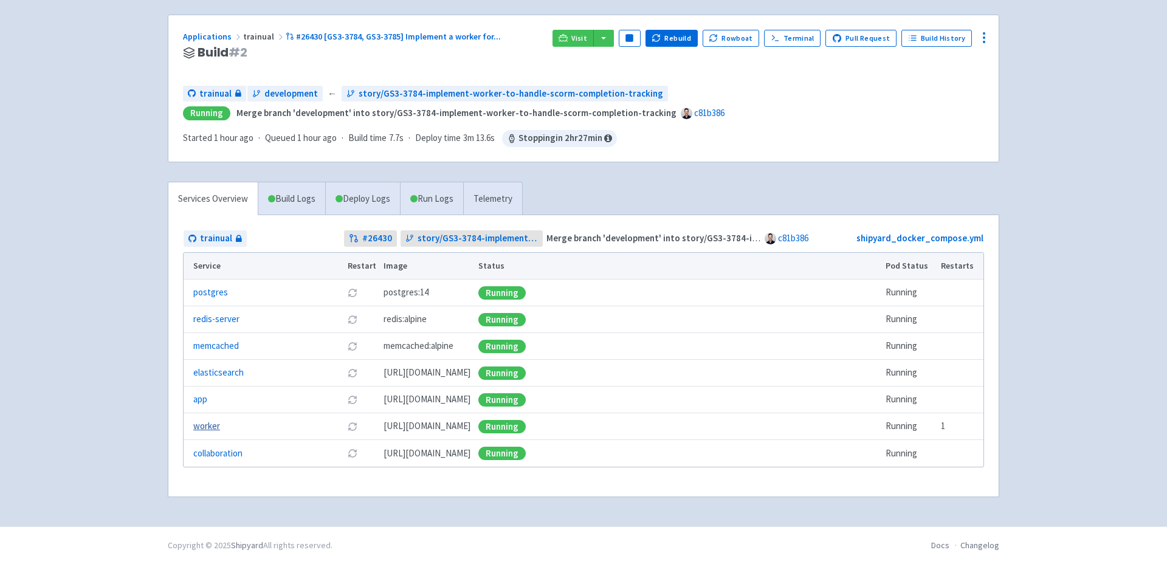
click at [215, 422] on link "worker" at bounding box center [206, 426] width 27 height 14
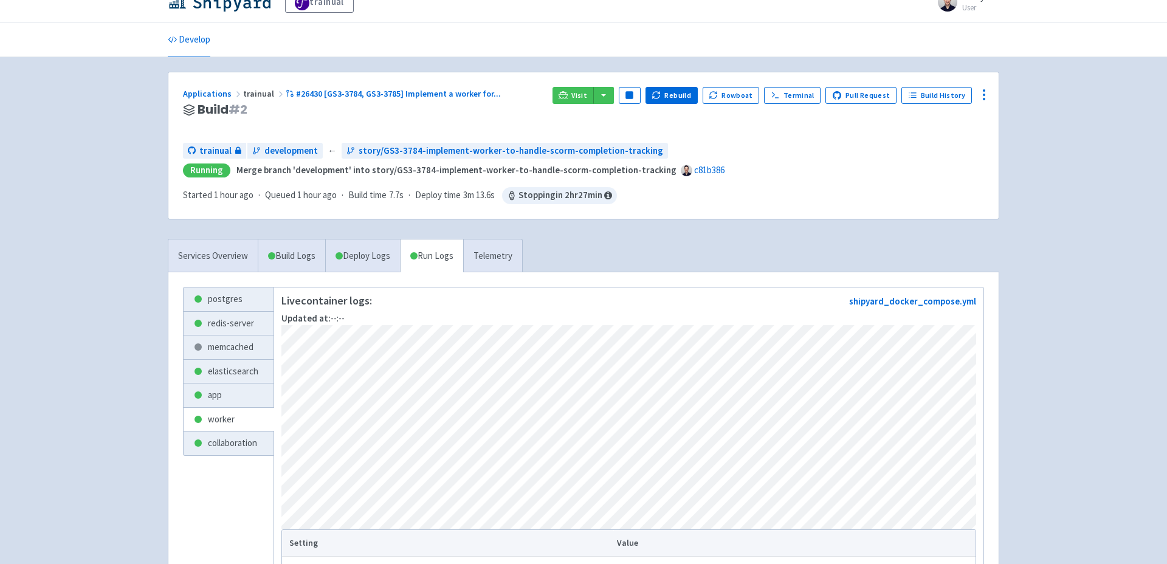
scroll to position [17, 0]
click at [979, 93] on icon at bounding box center [984, 96] width 15 height 15
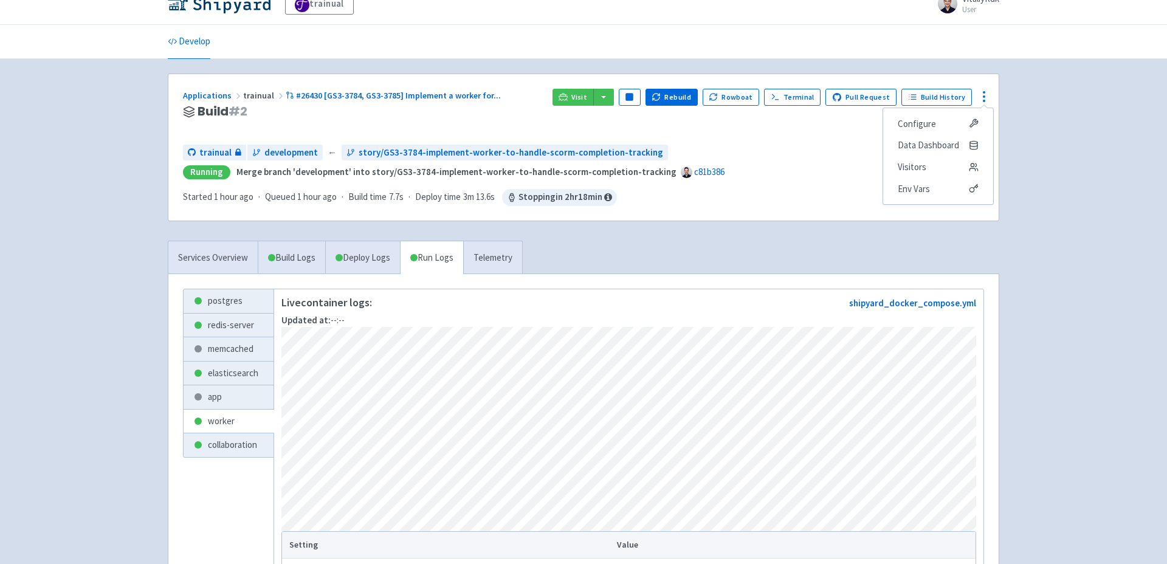
click at [647, 243] on div "Services Overview Build Logs Deploy Logs Run Logs Telemetry postgres redis-serv…" at bounding box center [583, 480] width 846 height 478
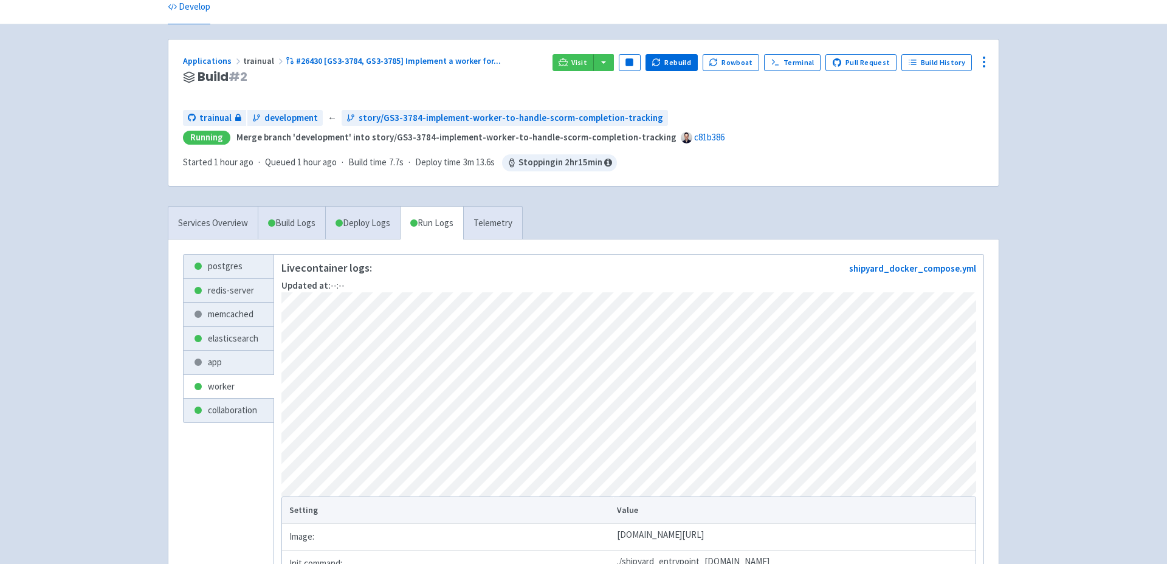
scroll to position [52, 0]
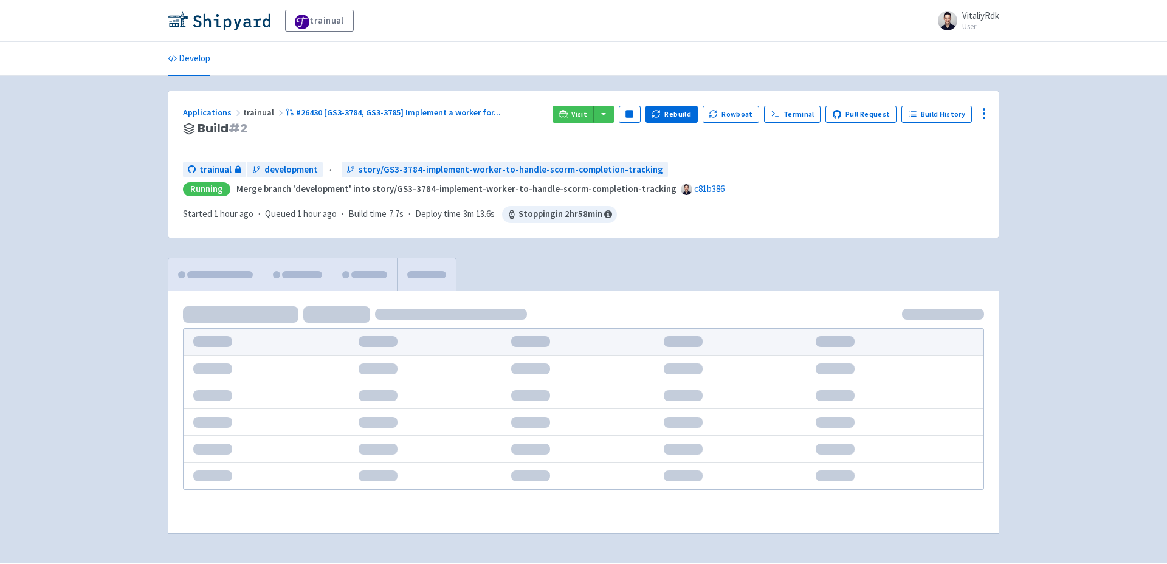
scroll to position [36, 0]
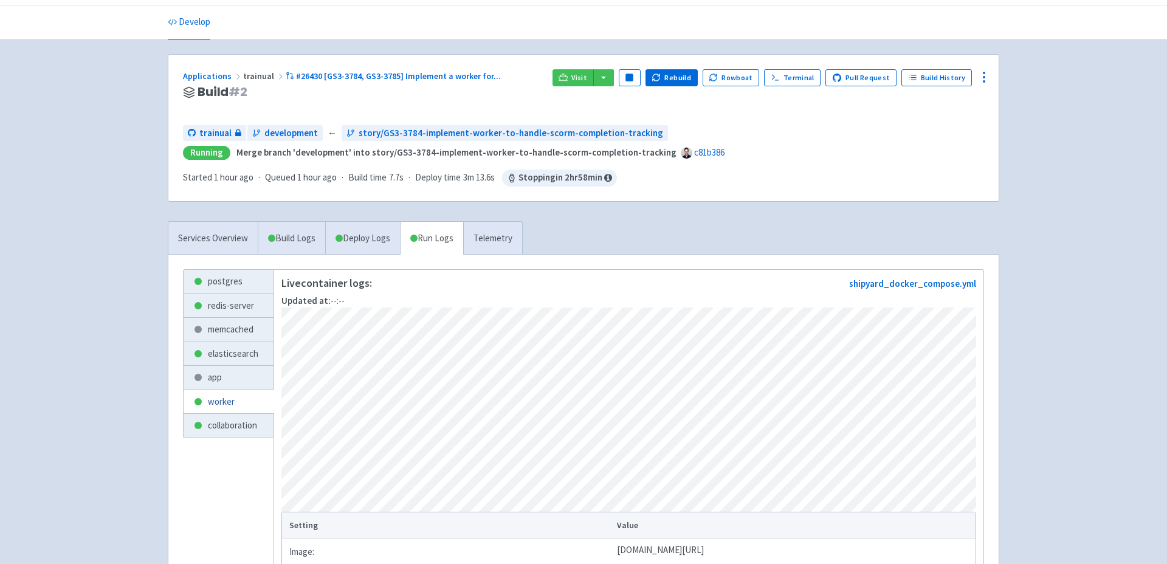
click at [224, 393] on link "worker" at bounding box center [229, 402] width 90 height 24
click at [227, 382] on link "app" at bounding box center [229, 378] width 90 height 24
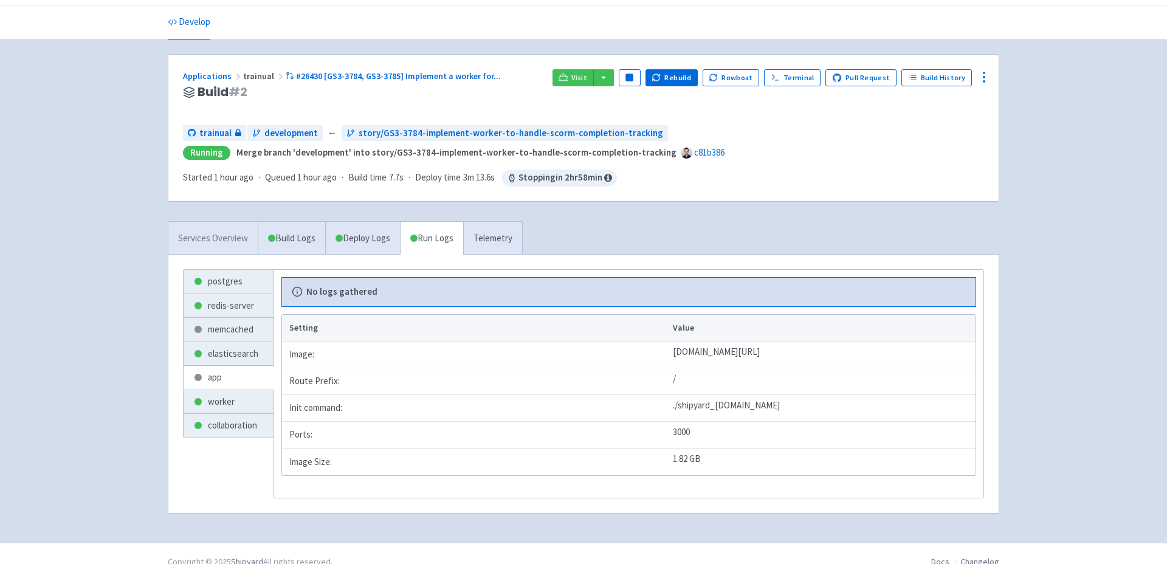
click at [222, 246] on link "Services Overview" at bounding box center [212, 238] width 89 height 33
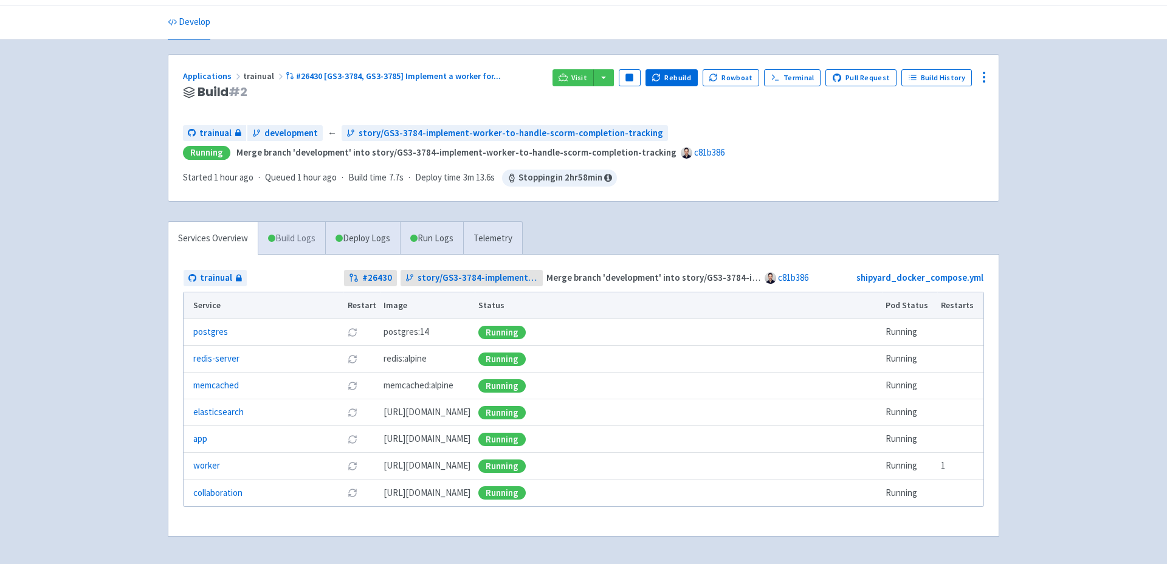
click at [304, 241] on link "Build Logs" at bounding box center [291, 238] width 67 height 33
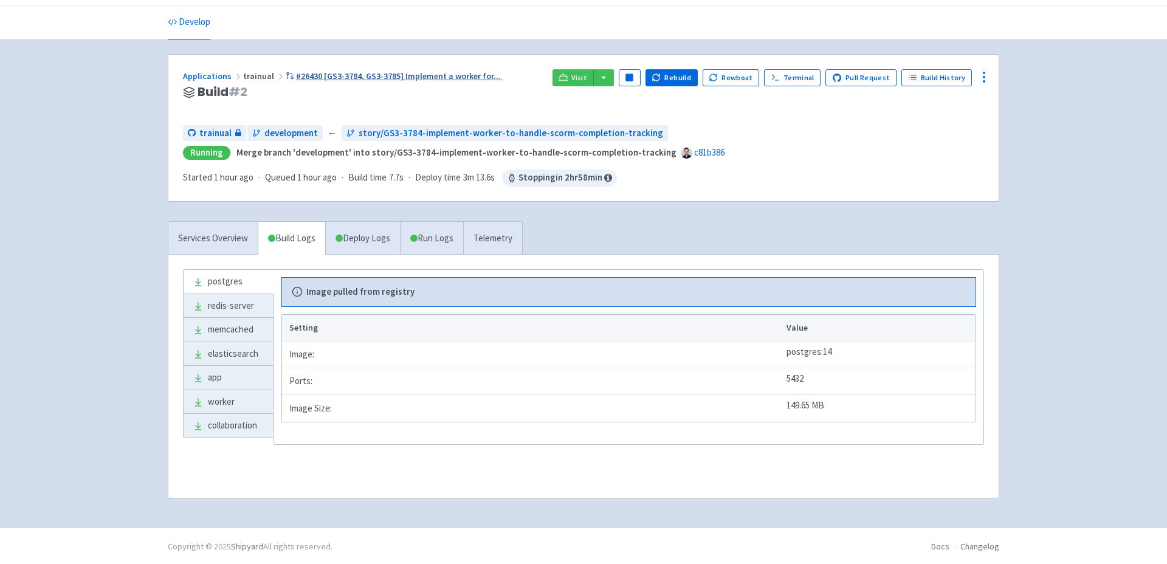
click at [361, 80] on span "#26430 [GS3-3784, GS3-3785] Implement a worker for ..." at bounding box center [398, 76] width 205 height 11
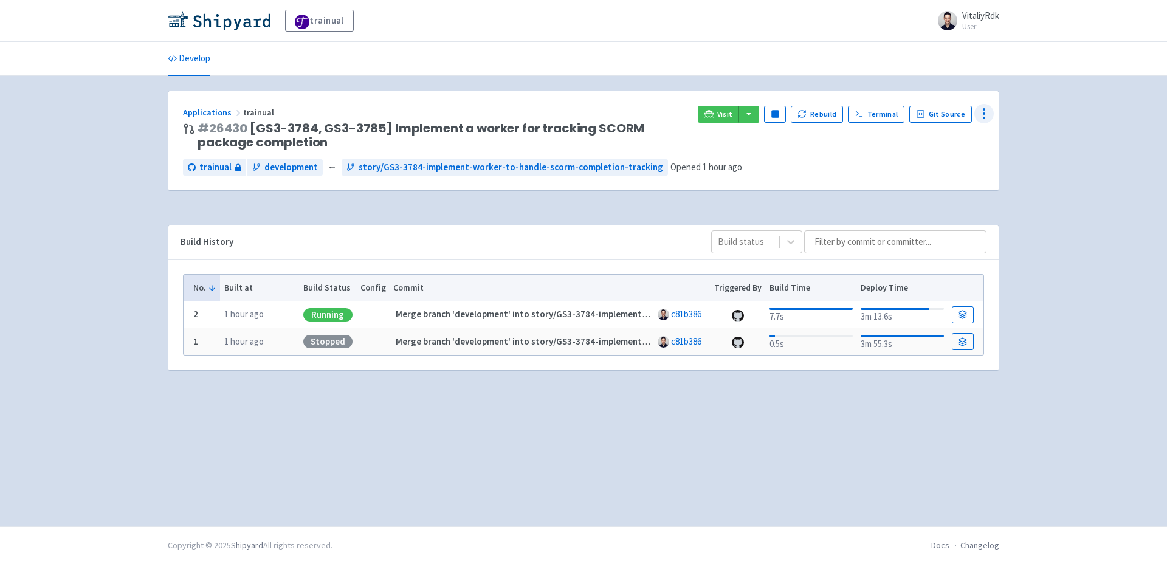
click at [978, 112] on icon at bounding box center [984, 113] width 15 height 15
click at [1053, 177] on div "trainual VitaliyRdk User Profile Sign out Develop" at bounding box center [583, 263] width 1167 height 526
click at [753, 114] on button "button" at bounding box center [748, 114] width 21 height 17
click at [794, 144] on link "trainual (admin)" at bounding box center [795, 138] width 114 height 19
